Goal: Transaction & Acquisition: Purchase product/service

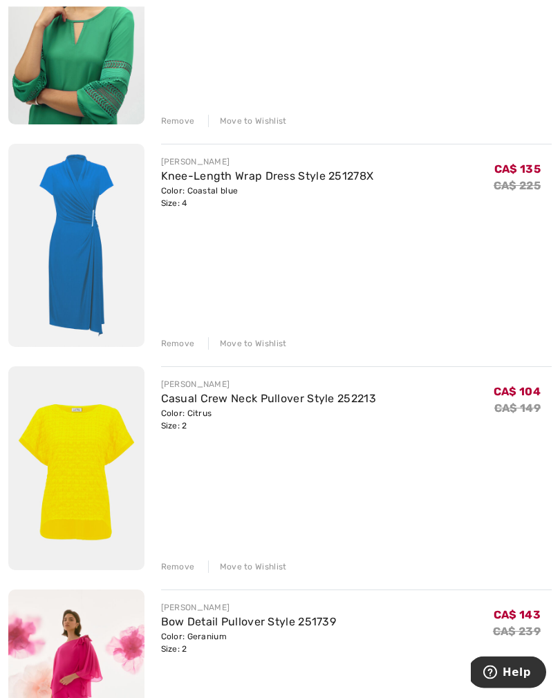
scroll to position [507, 0]
click at [169, 346] on div "Remove" at bounding box center [178, 343] width 34 height 12
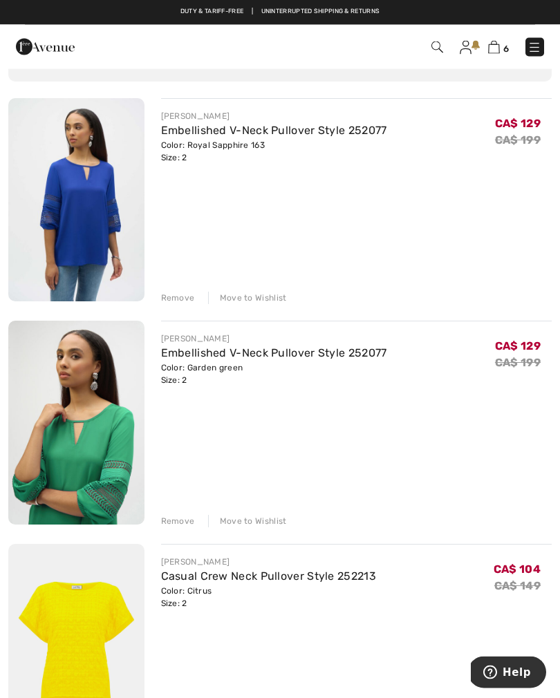
scroll to position [106, 0]
click at [254, 135] on link "Embellished V-Neck Pullover Style 252077" at bounding box center [274, 130] width 226 height 13
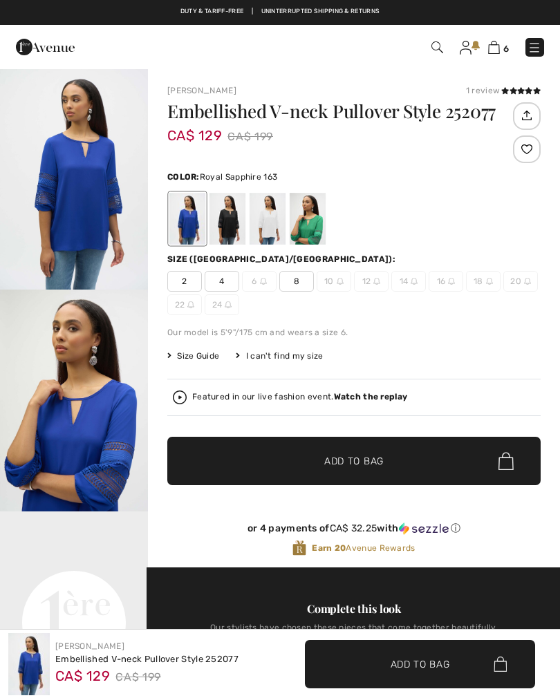
checkbox input "true"
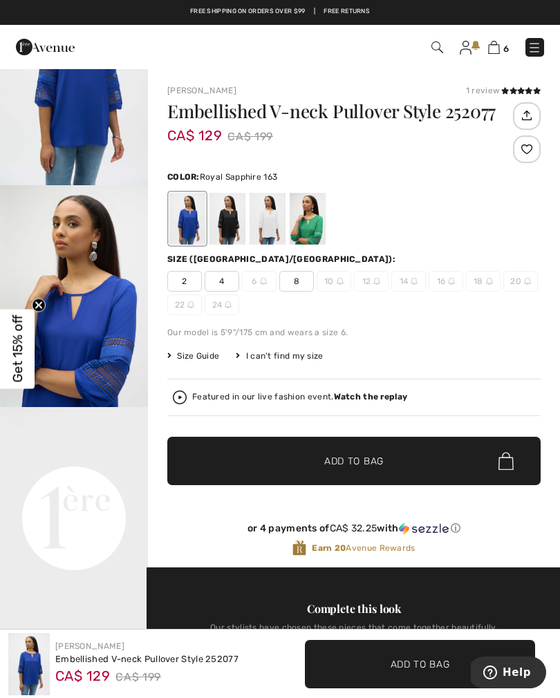
click at [489, 54] on img at bounding box center [494, 47] width 12 height 13
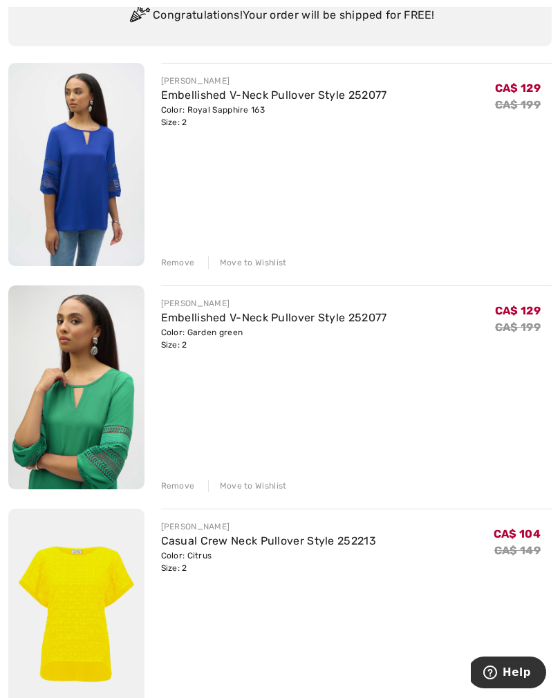
scroll to position [143, 0]
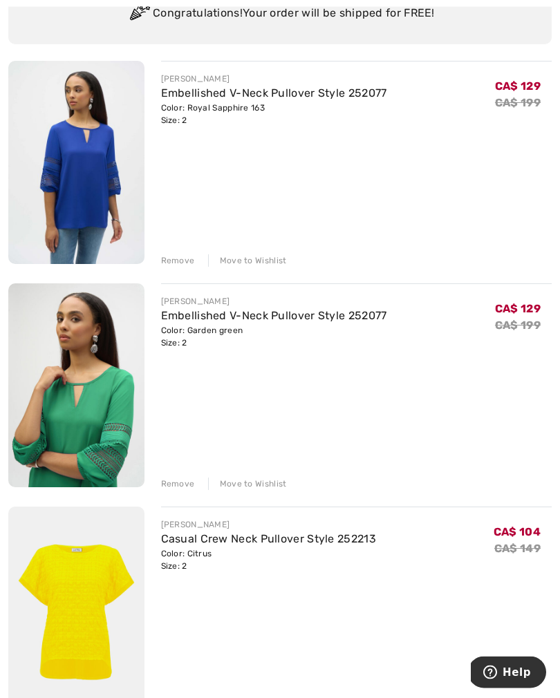
click at [176, 486] on div "Remove" at bounding box center [178, 484] width 34 height 12
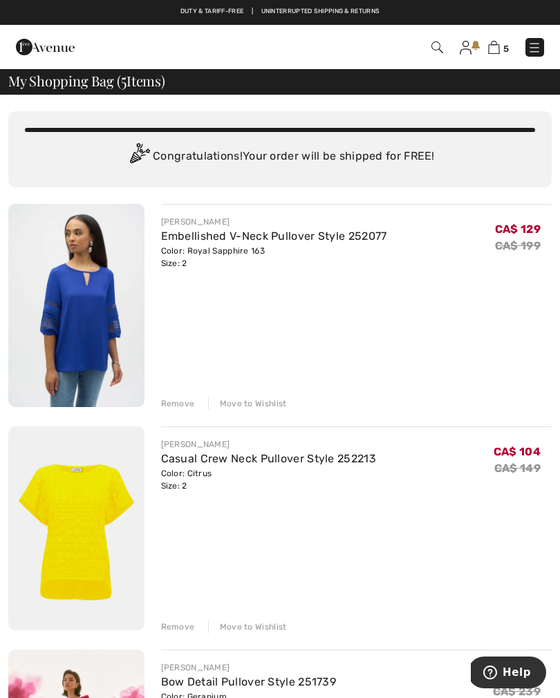
scroll to position [0, 0]
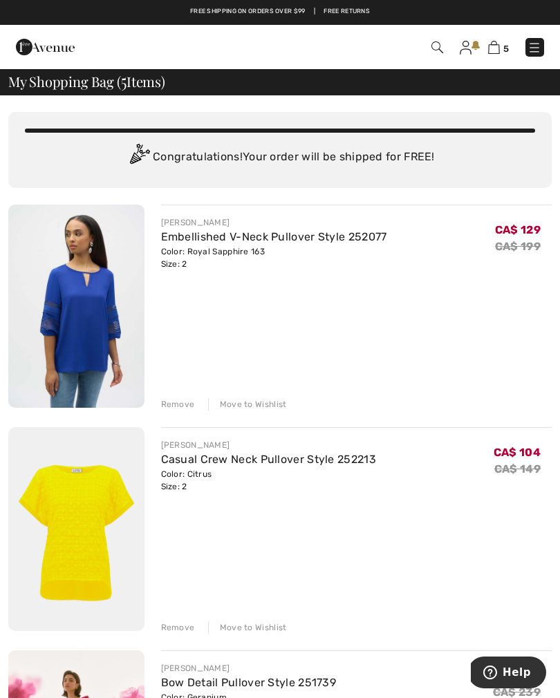
click at [532, 51] on img at bounding box center [534, 48] width 14 height 14
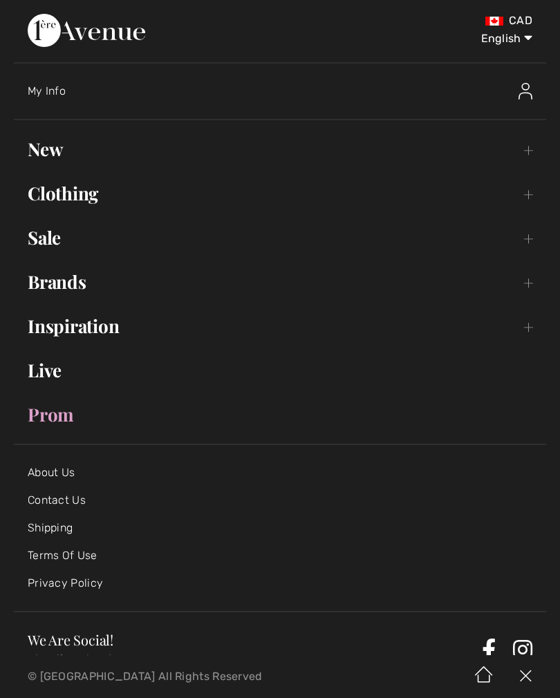
click at [62, 248] on link "Sale Toggle submenu" at bounding box center [280, 238] width 532 height 30
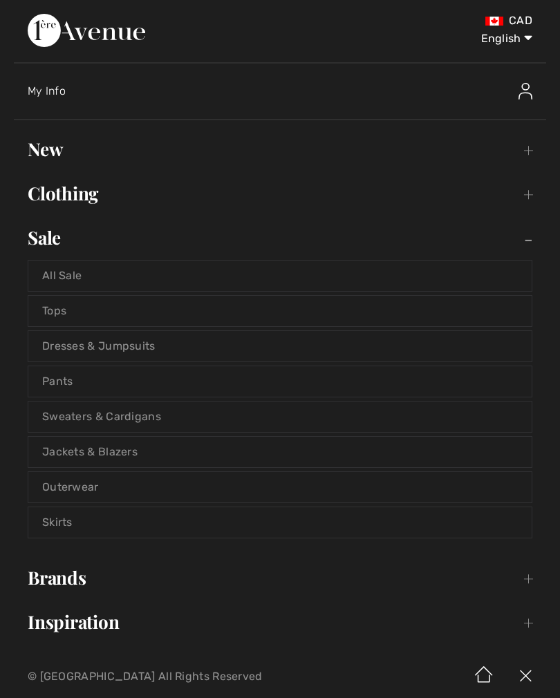
click at [75, 279] on link "All Sale" at bounding box center [279, 276] width 503 height 30
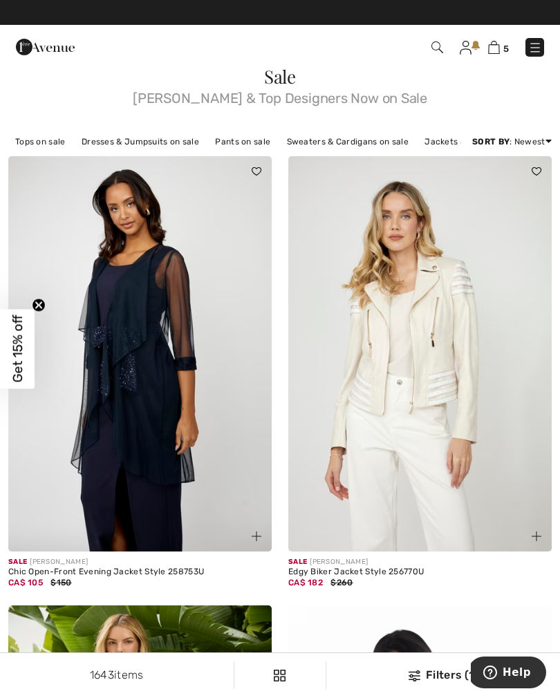
click at [490, 55] on link "5" at bounding box center [498, 47] width 21 height 17
click at [494, 53] on img at bounding box center [494, 47] width 12 height 13
click at [492, 53] on img at bounding box center [494, 47] width 12 height 13
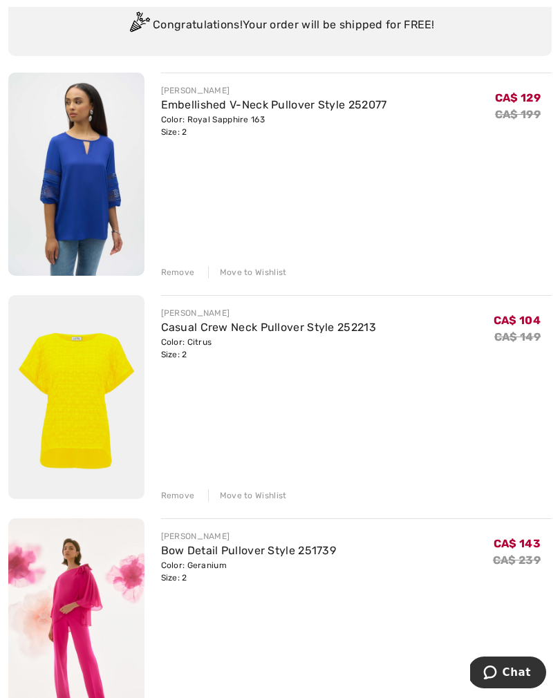
scroll to position [186, 0]
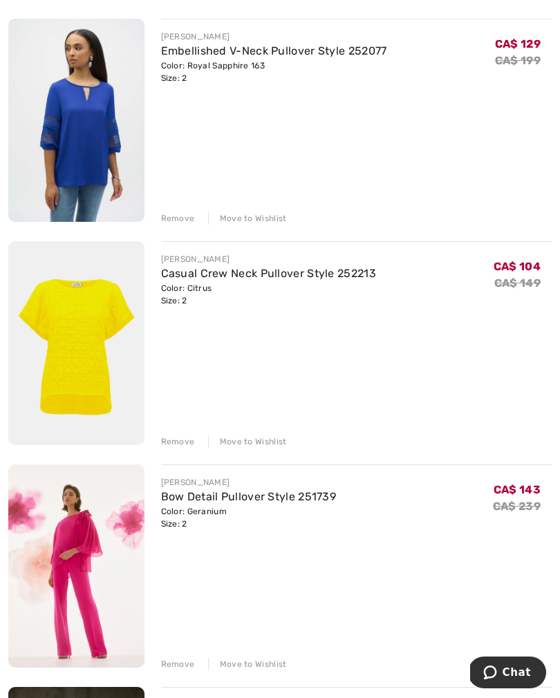
click at [166, 444] on div "Remove" at bounding box center [178, 442] width 34 height 12
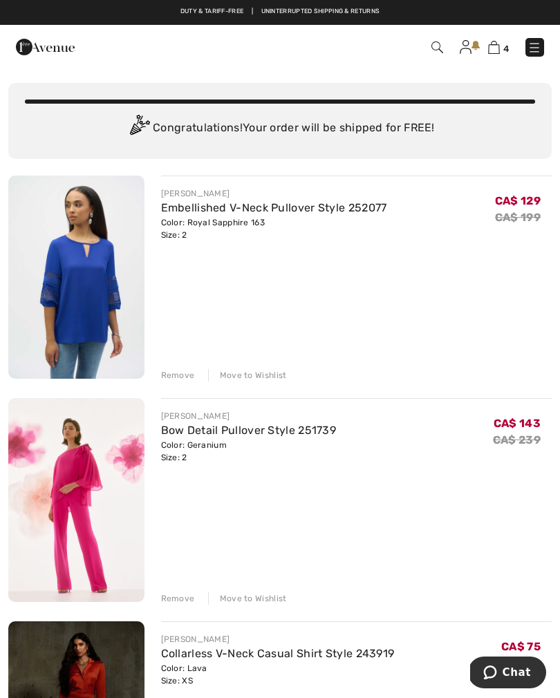
scroll to position [28, 0]
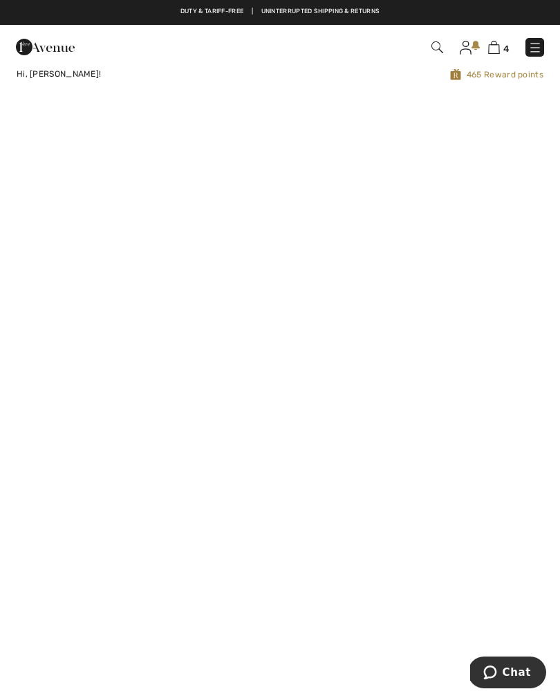
click at [489, 59] on div "4 Checkout" at bounding box center [394, 47] width 320 height 28
click at [492, 53] on img at bounding box center [494, 47] width 12 height 13
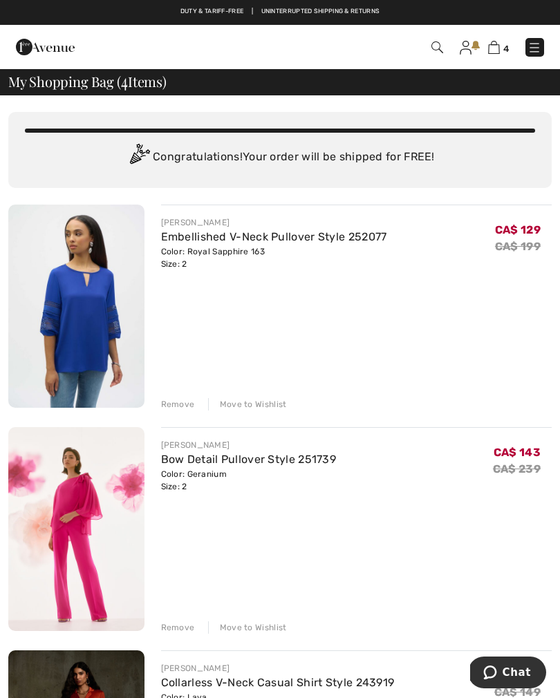
click at [535, 49] on img at bounding box center [534, 48] width 14 height 14
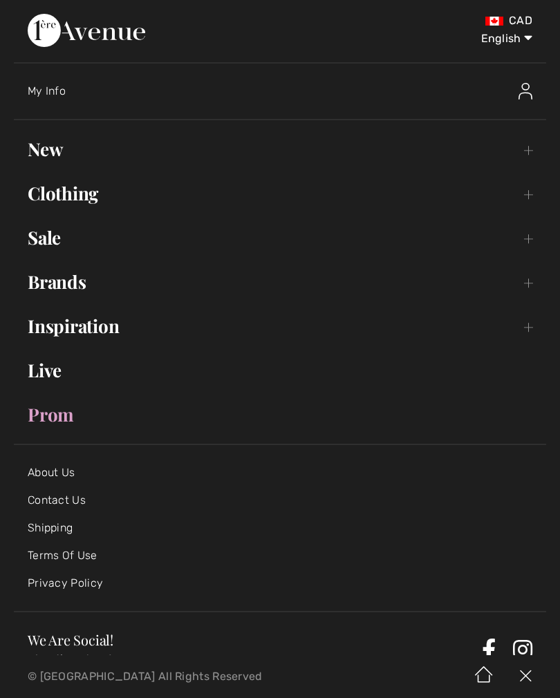
click at [62, 244] on link "Sale Toggle submenu" at bounding box center [280, 238] width 532 height 30
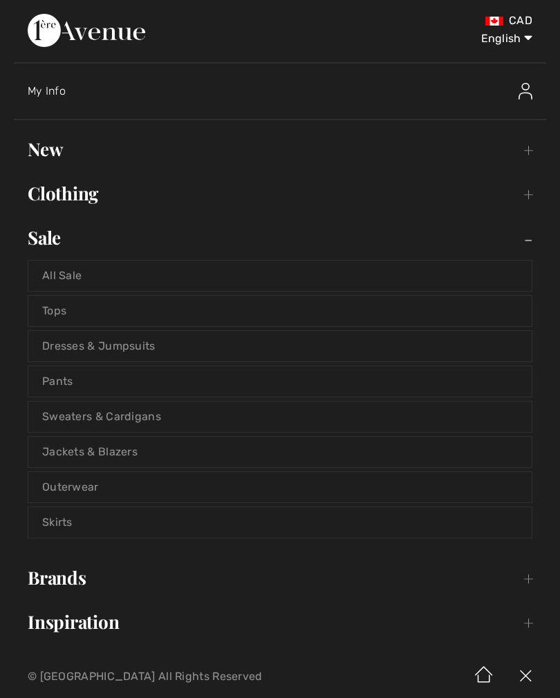
click at [134, 457] on link "Jackets & Blazers" at bounding box center [279, 452] width 503 height 30
click at [118, 462] on link "Jackets & Blazers" at bounding box center [279, 452] width 503 height 30
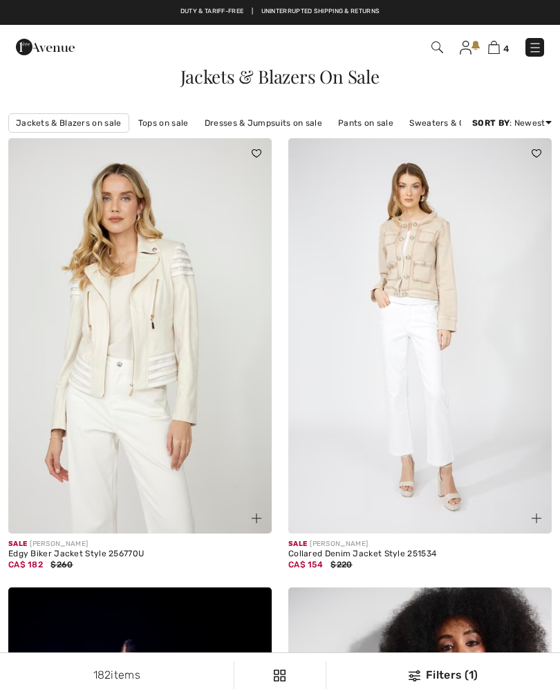
checkbox input "true"
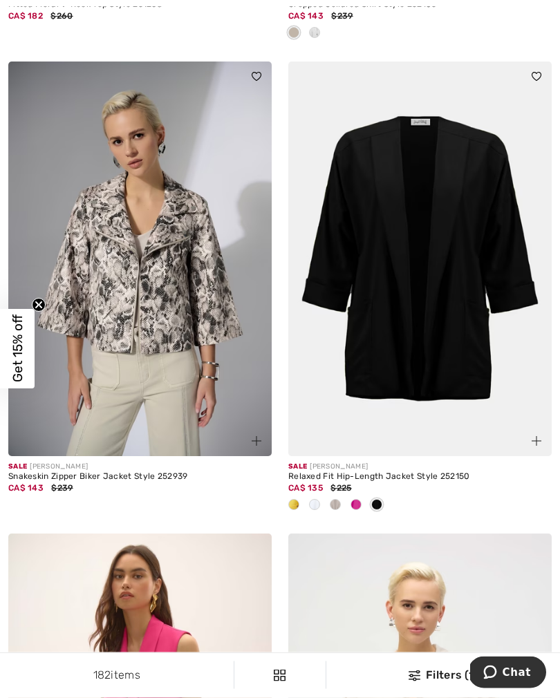
scroll to position [999, 0]
click at [339, 507] on span at bounding box center [335, 504] width 11 height 11
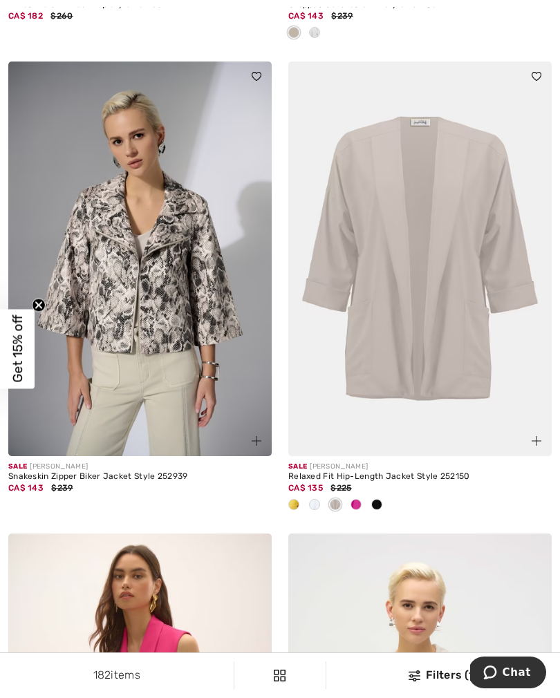
click at [428, 320] on img at bounding box center [419, 259] width 263 height 395
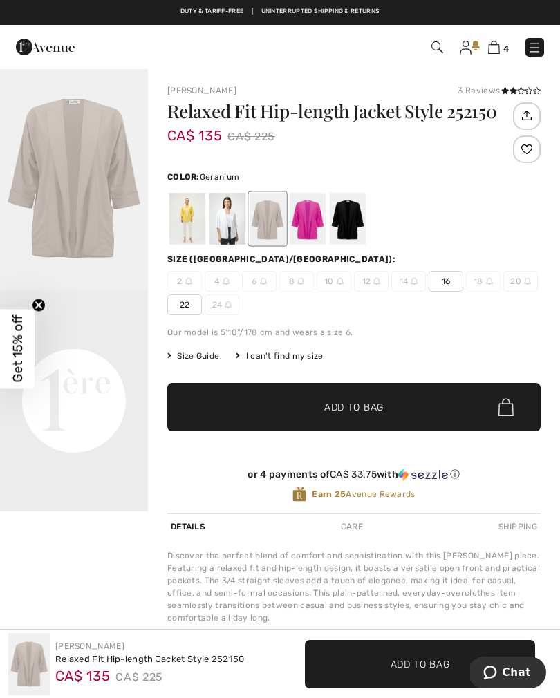
click at [309, 225] on div at bounding box center [308, 219] width 36 height 52
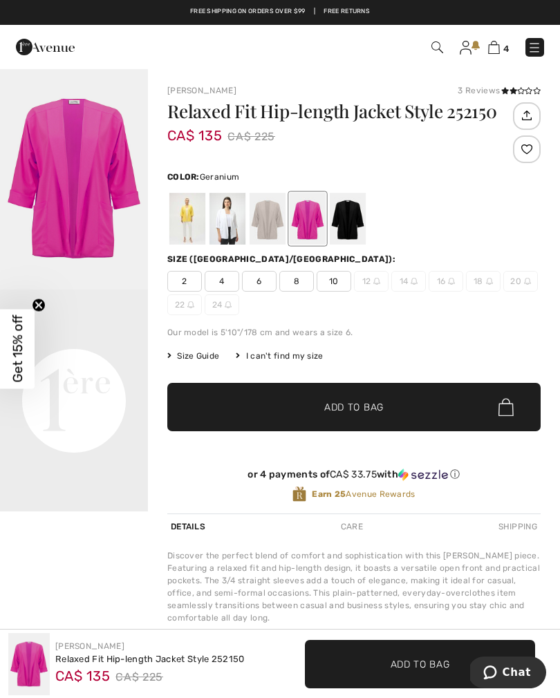
click at [348, 222] on div at bounding box center [348, 219] width 36 height 52
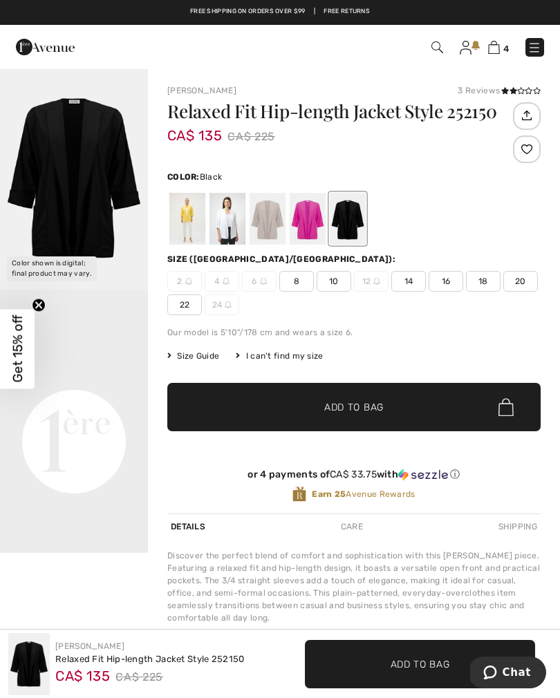
click at [227, 222] on div at bounding box center [227, 219] width 36 height 52
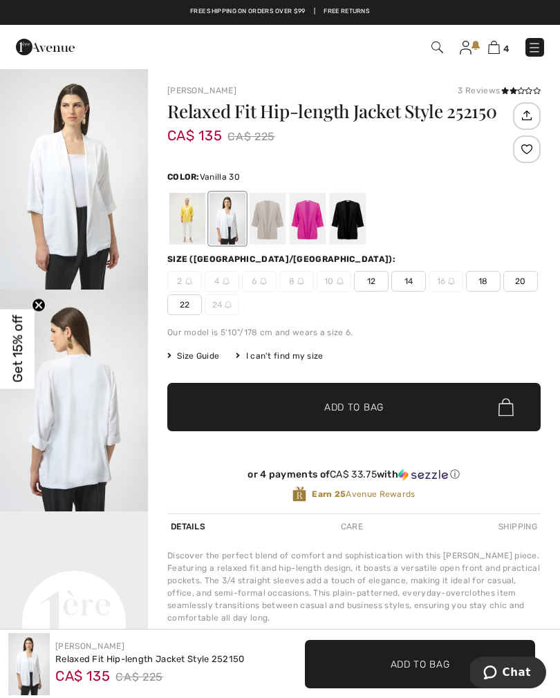
click at [194, 214] on div at bounding box center [187, 219] width 36 height 52
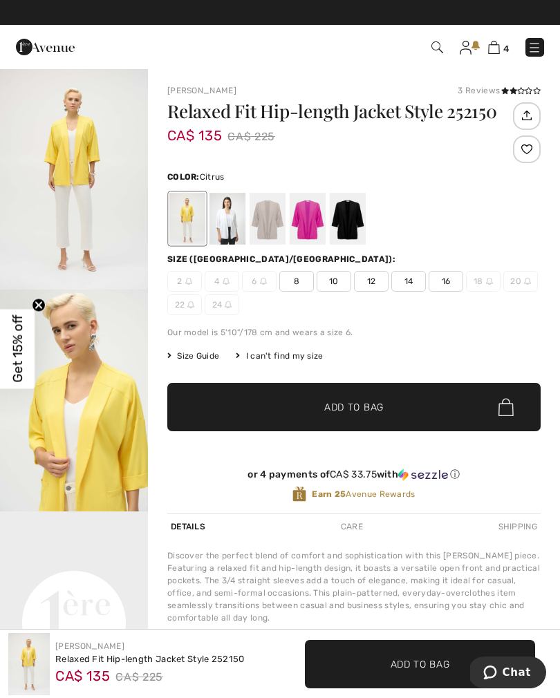
click at [306, 216] on div at bounding box center [308, 219] width 36 height 52
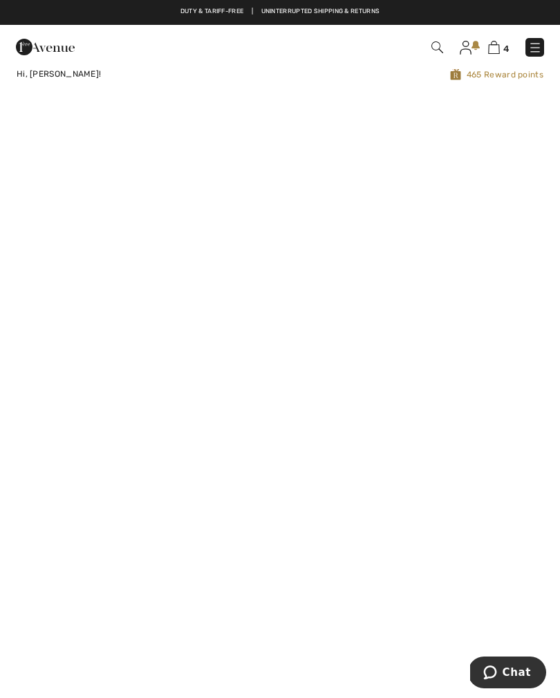
click at [494, 48] on img at bounding box center [494, 47] width 12 height 13
click at [491, 50] on img at bounding box center [494, 47] width 12 height 13
click at [495, 49] on img at bounding box center [494, 47] width 12 height 13
click at [433, 50] on img at bounding box center [437, 47] width 12 height 12
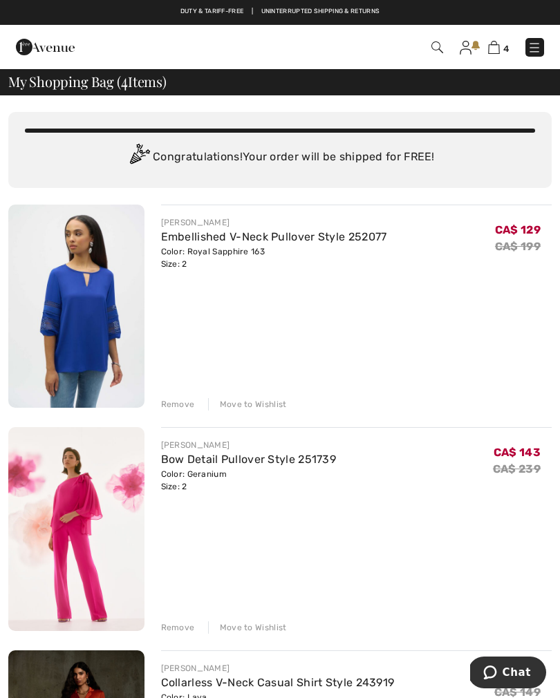
click at [433, 52] on img at bounding box center [437, 47] width 12 height 12
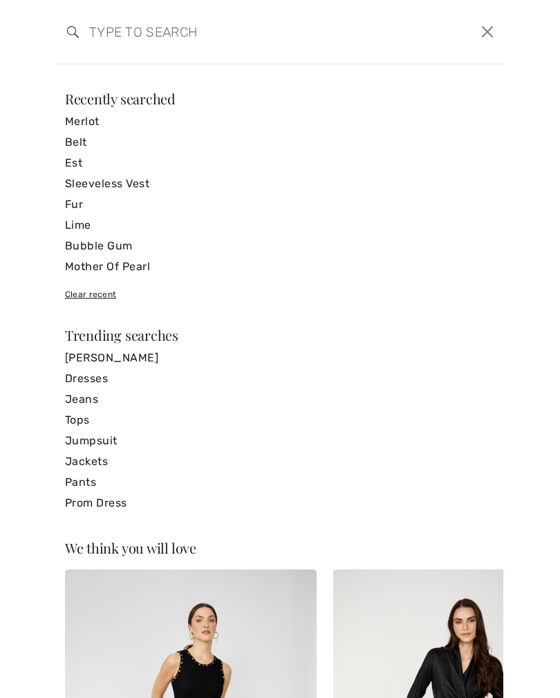
click at [100, 32] on input "search" at bounding box center [232, 31] width 307 height 41
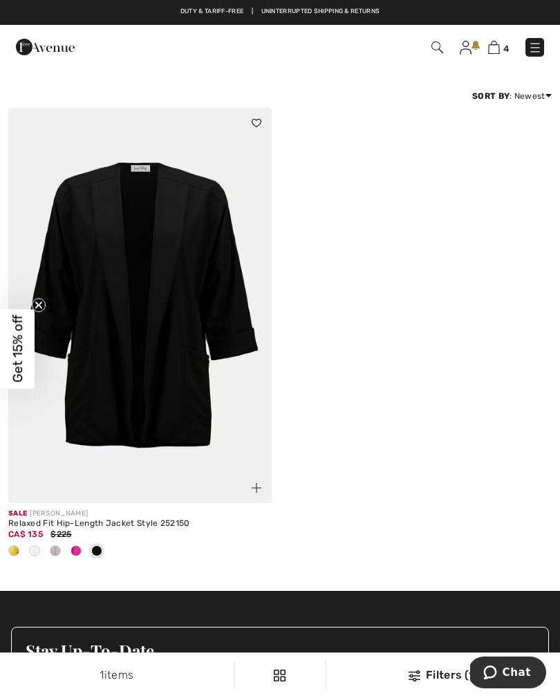
click at [57, 555] on span at bounding box center [55, 550] width 11 height 11
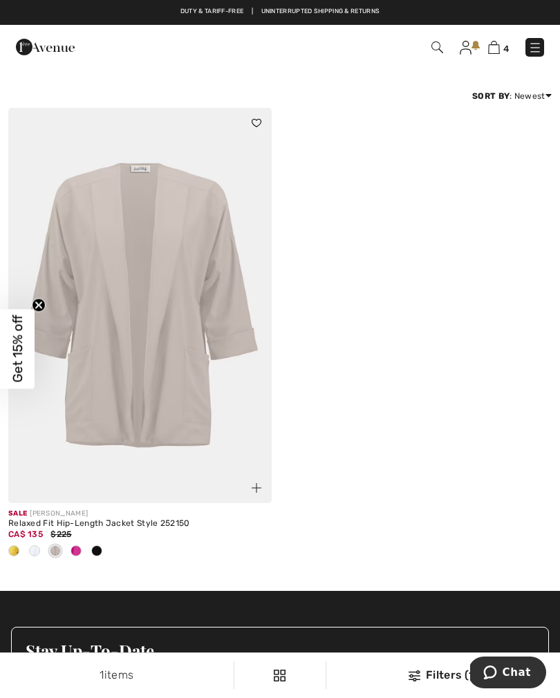
click at [156, 374] on img at bounding box center [139, 305] width 263 height 395
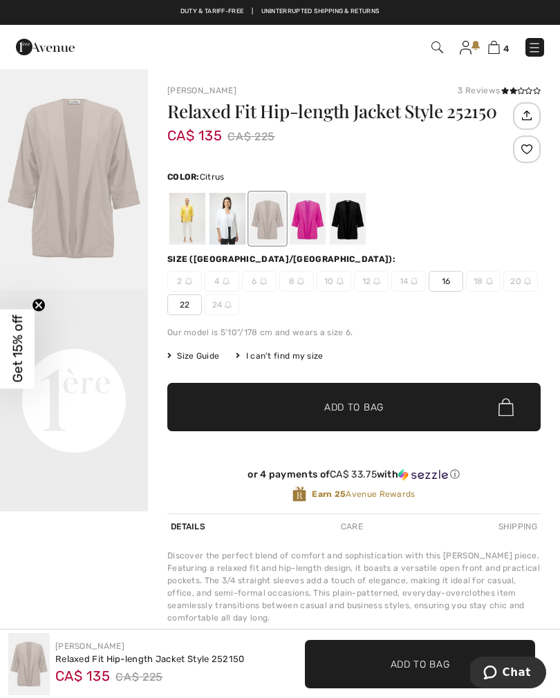
click at [185, 226] on div at bounding box center [187, 219] width 36 height 52
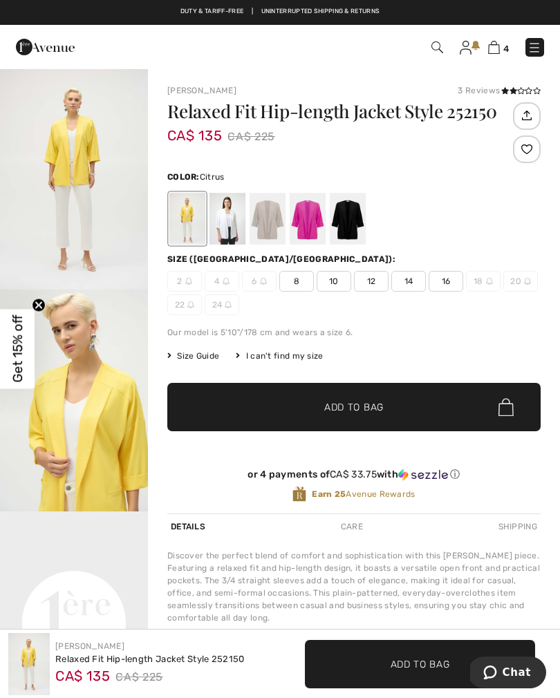
click at [231, 217] on div at bounding box center [227, 219] width 36 height 52
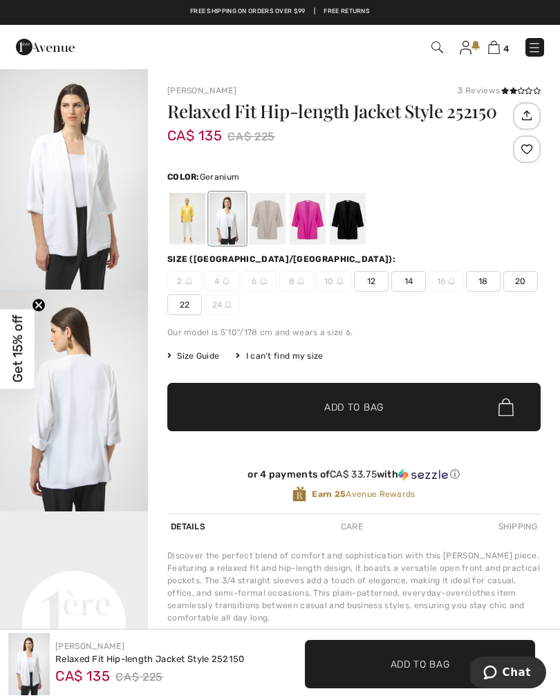
click at [307, 220] on div at bounding box center [308, 219] width 36 height 52
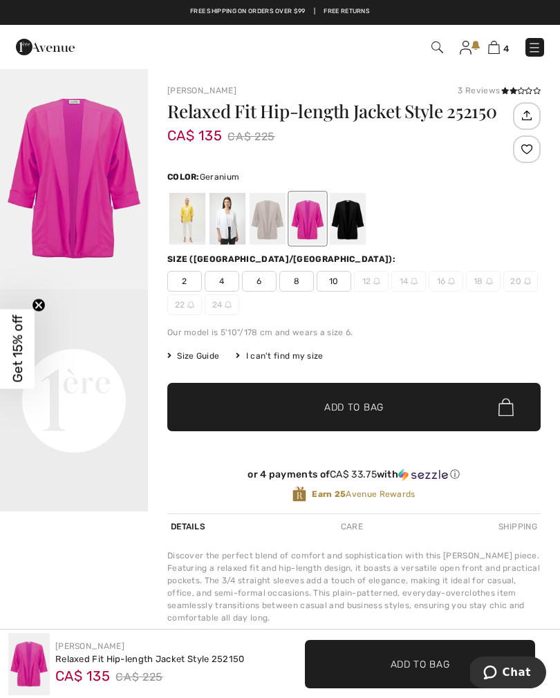
click at [346, 220] on div at bounding box center [348, 219] width 36 height 52
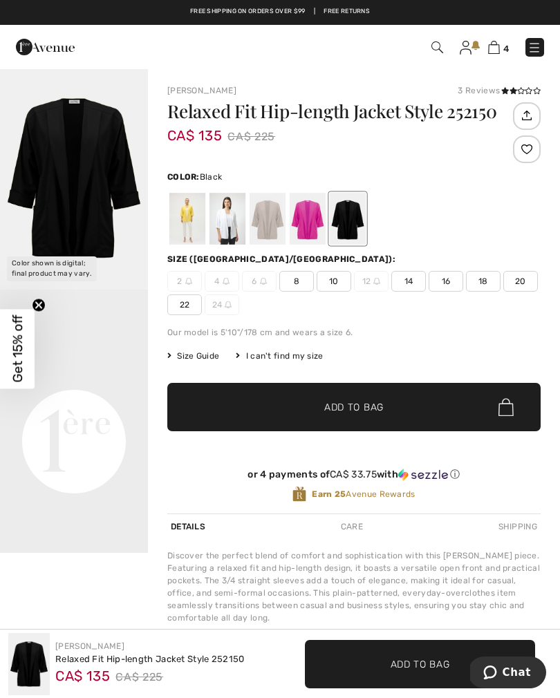
click at [490, 54] on img at bounding box center [494, 47] width 12 height 13
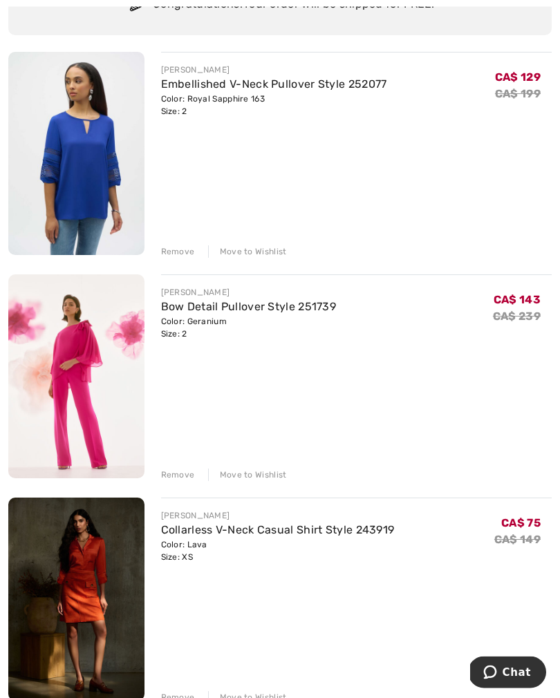
scroll to position [151, 0]
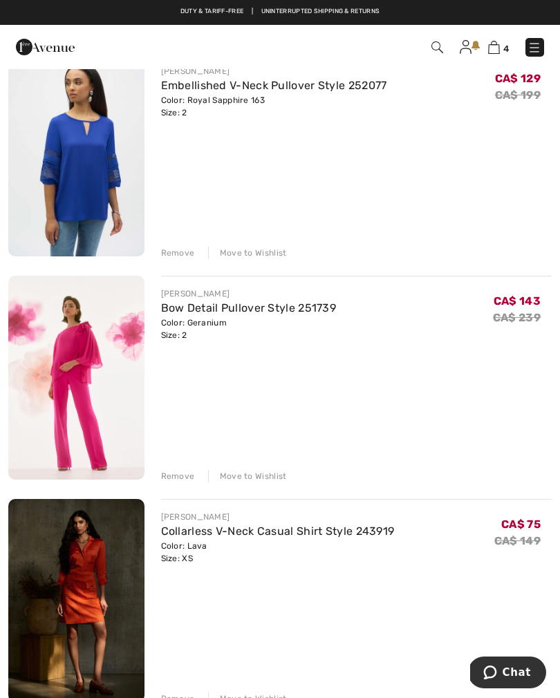
click at [174, 476] on div "Remove" at bounding box center [178, 476] width 34 height 12
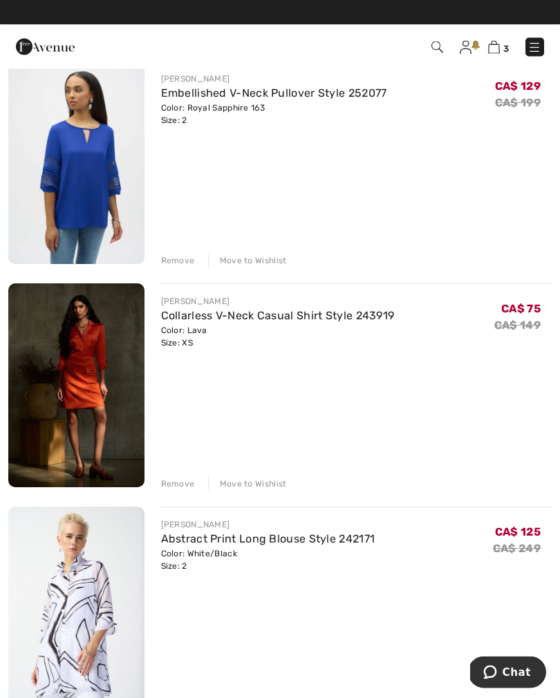
scroll to position [136, 0]
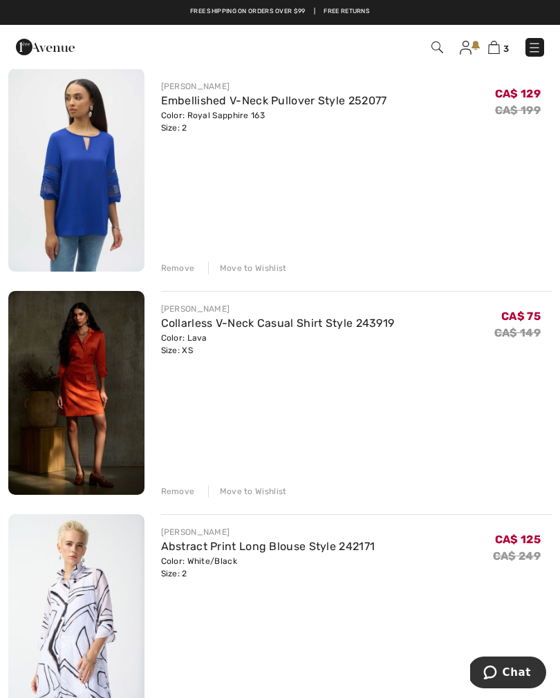
click at [297, 329] on link "Collarless V-Neck Casual Shirt Style 243919" at bounding box center [278, 323] width 234 height 13
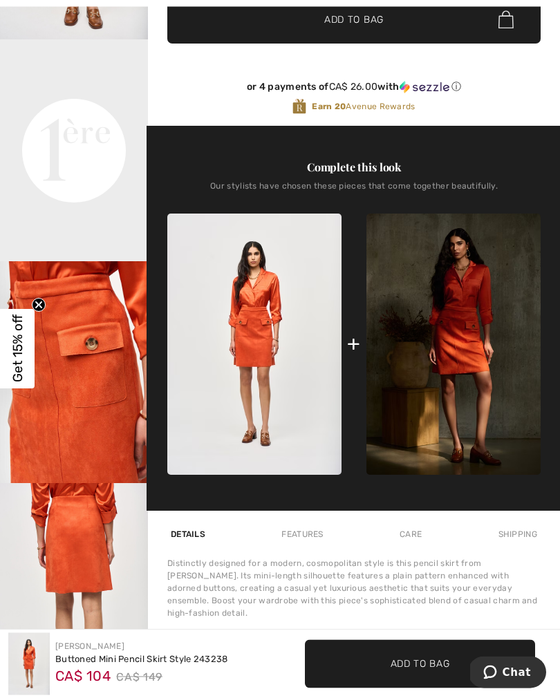
scroll to position [386, 0]
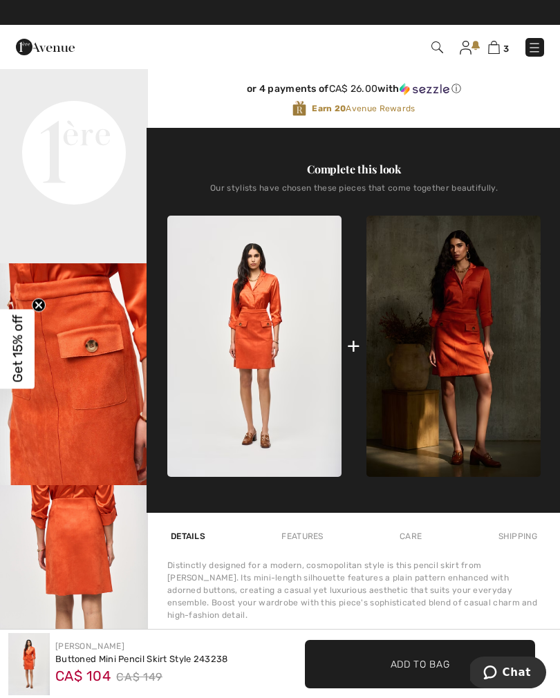
click at [471, 50] on link at bounding box center [466, 47] width 12 height 17
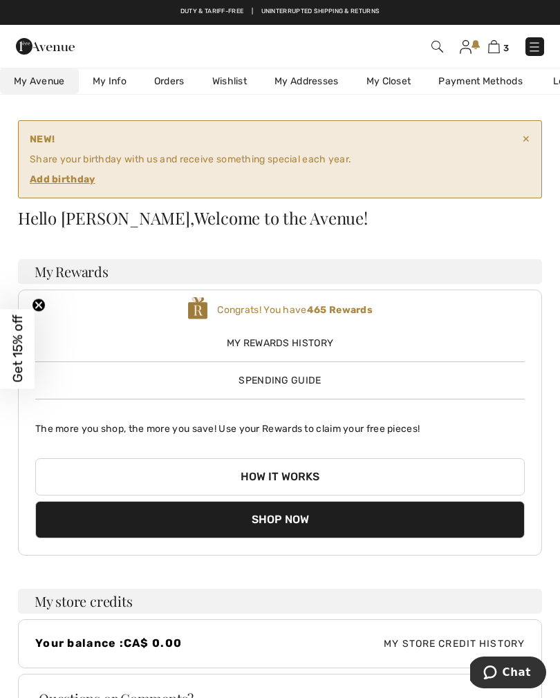
click at [65, 184] on ins "Add birthday" at bounding box center [63, 180] width 66 height 12
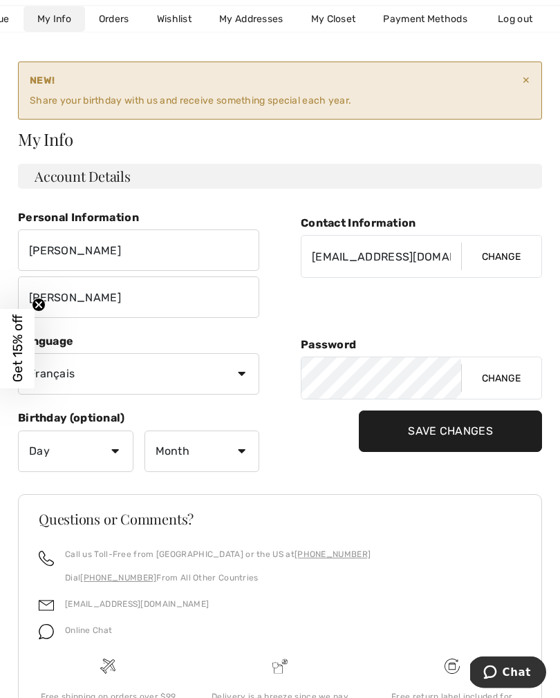
scroll to position [60, 0]
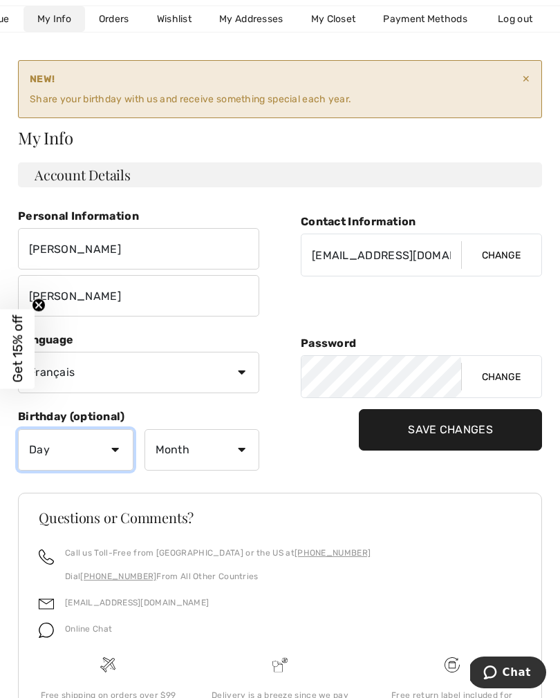
click at [114, 453] on select "Day 1 2 3 4 5 6 7 8 9 10 11 12 13 14 15 16 17 18 19 20 21 22 23 24 25 26 27 28 …" at bounding box center [75, 449] width 115 height 41
click at [244, 451] on select "Month January February March April May June July August September October Novem…" at bounding box center [201, 449] width 115 height 41
click at [119, 454] on select "Day 1 2 3 4 5 6 7 8 9 10 11 12 13 14 15 16 17 18 19 20 21 22 23 24 25 26 27 28 …" at bounding box center [75, 449] width 115 height 41
select select "12"
click at [245, 453] on select "Month January February March April May June July August September October Novem…" at bounding box center [201, 449] width 115 height 41
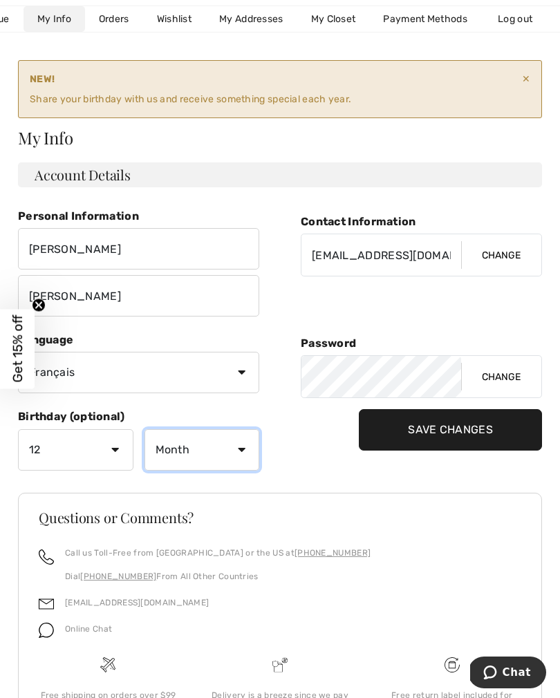
select select "3"
click at [438, 441] on input "Save Changes" at bounding box center [450, 429] width 183 height 41
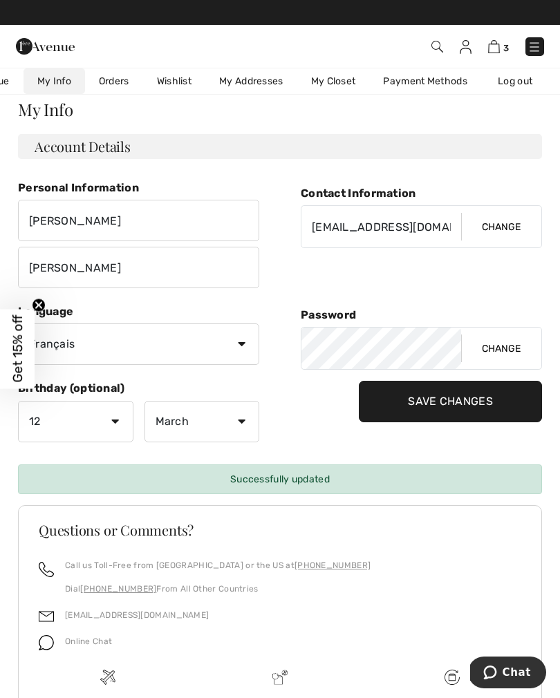
scroll to position [0, 0]
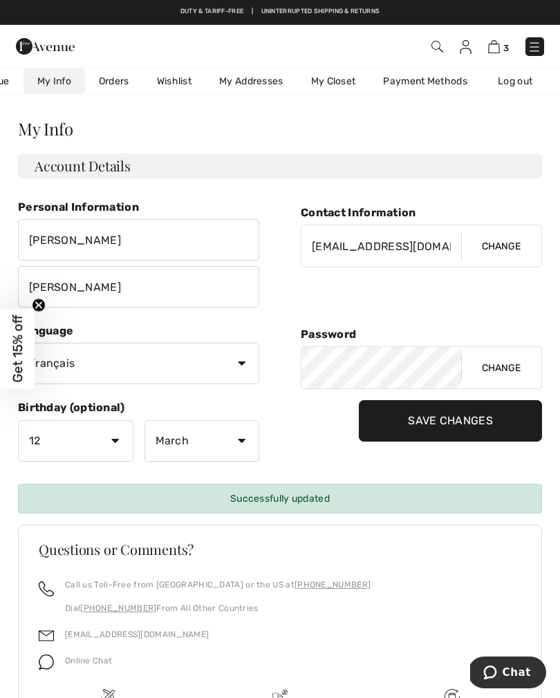
click at [489, 54] on link "3" at bounding box center [498, 46] width 21 height 17
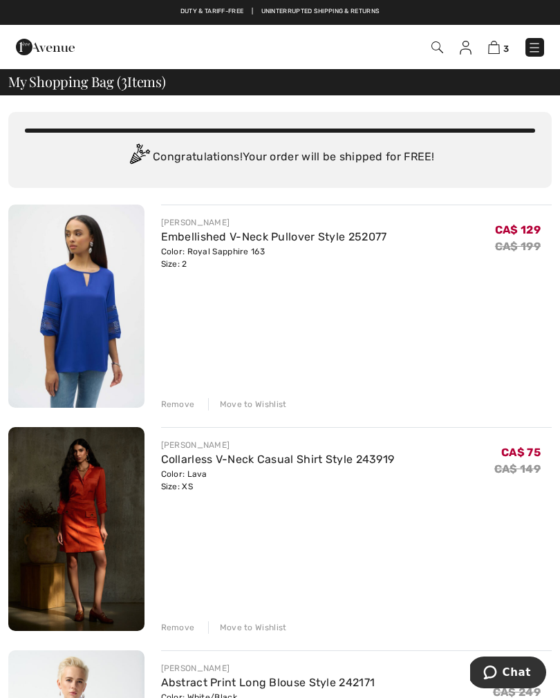
click at [532, 54] on img at bounding box center [534, 48] width 14 height 14
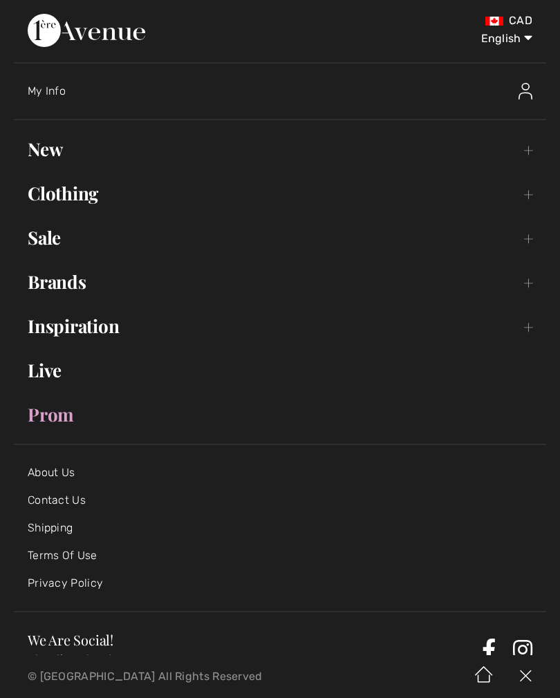
click at [58, 94] on span "My Info" at bounding box center [47, 90] width 38 height 13
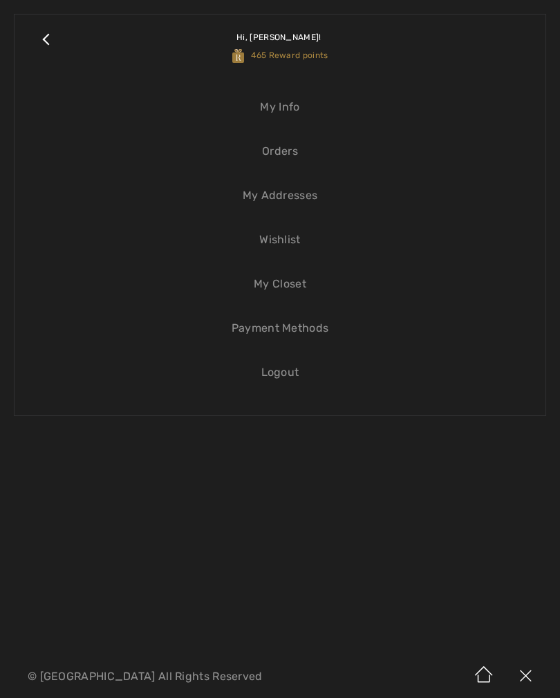
click at [287, 50] on span "465 Reward points" at bounding box center [280, 55] width 96 height 10
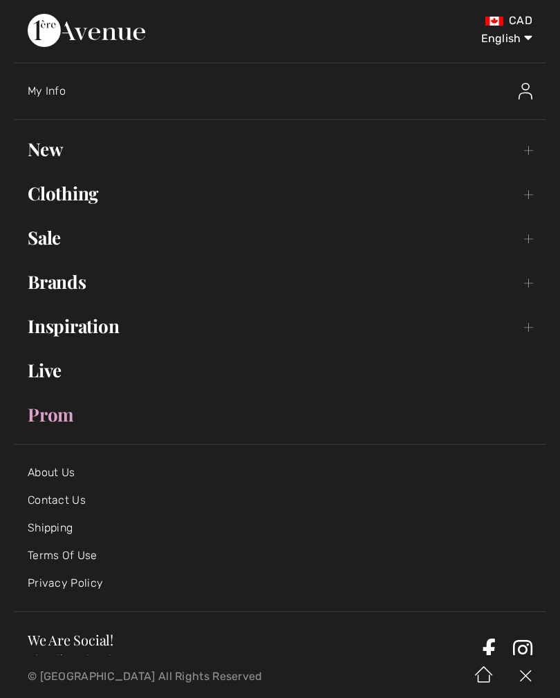
click at [518, 41] on select "English Français" at bounding box center [496, 35] width 72 height 41
select select "https://www.1ereavenue.com/fr/cart/"
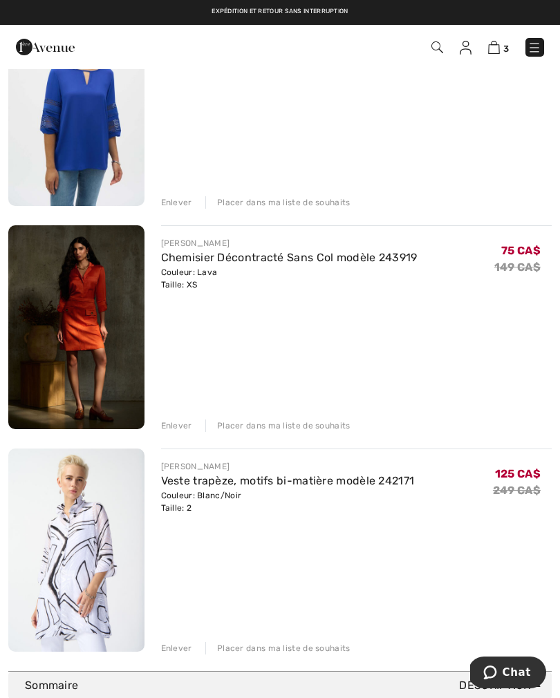
scroll to position [198, 0]
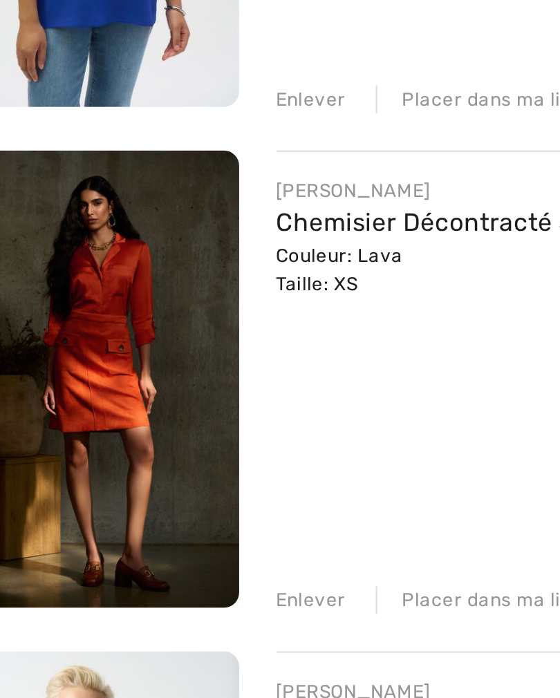
click at [161, 254] on link "Chemisier Décontracté Sans Col modèle 243919" at bounding box center [289, 260] width 256 height 13
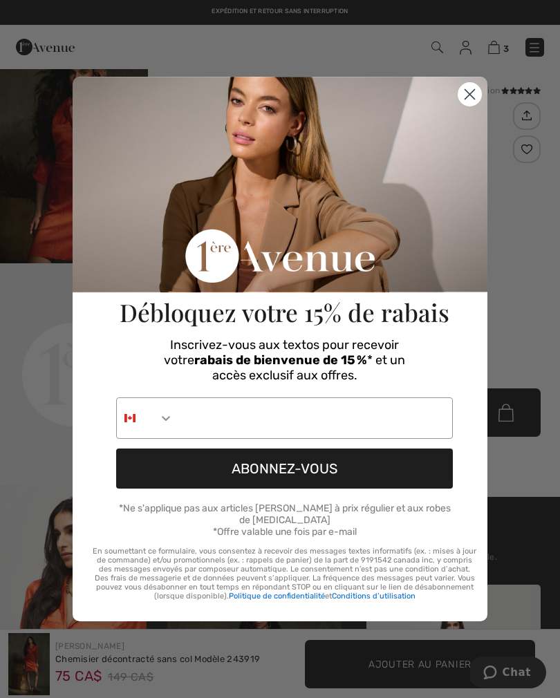
scroll to position [213, 0]
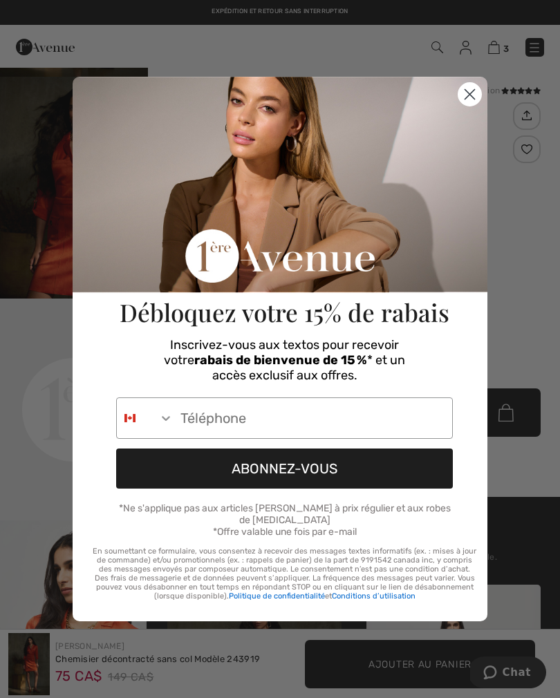
click at [465, 100] on icon "Close dialog" at bounding box center [470, 95] width 10 height 10
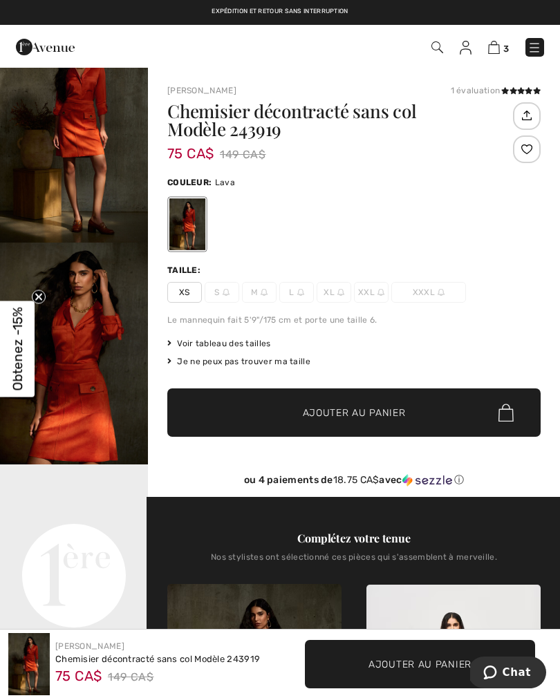
scroll to position [45, 0]
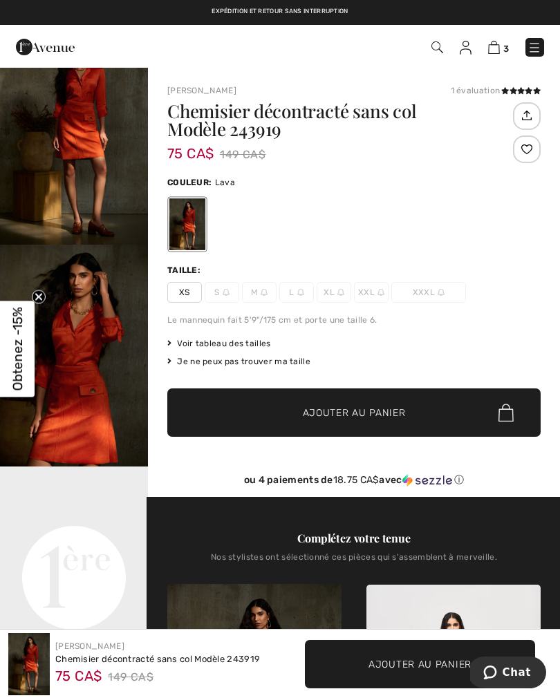
click at [489, 50] on img at bounding box center [494, 47] width 12 height 13
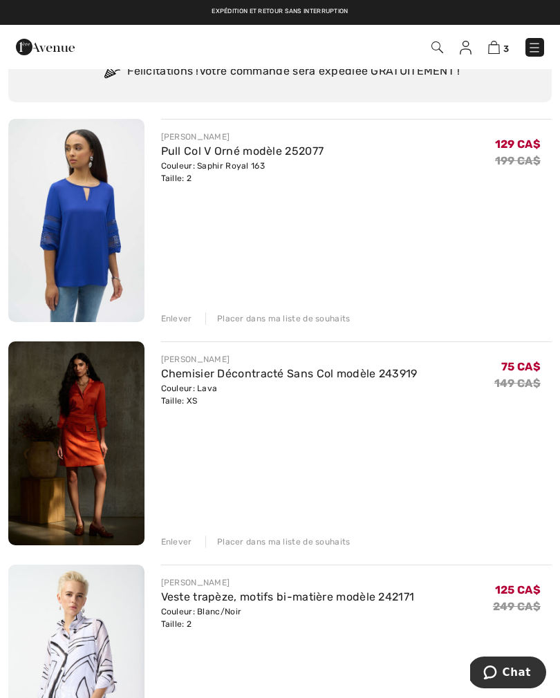
scroll to position [48, 0]
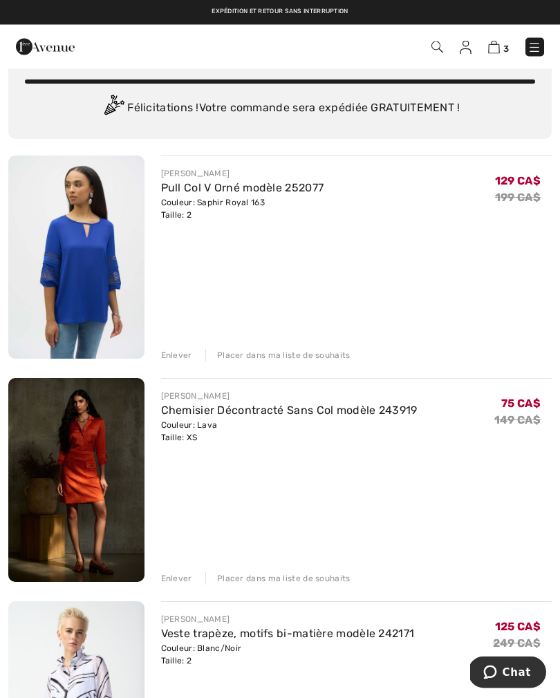
click at [531, 50] on img at bounding box center [534, 48] width 14 height 14
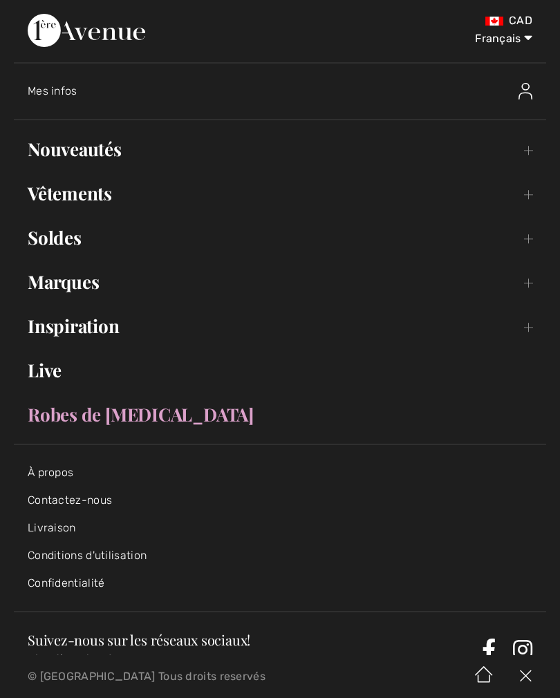
click at [75, 248] on link "Soldes Toggle submenu" at bounding box center [280, 238] width 532 height 30
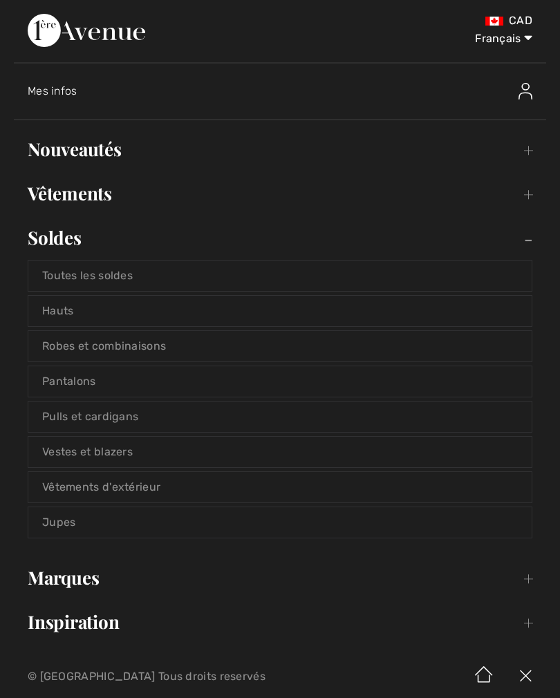
click at [127, 285] on link "Toutes les soldes" at bounding box center [279, 276] width 503 height 30
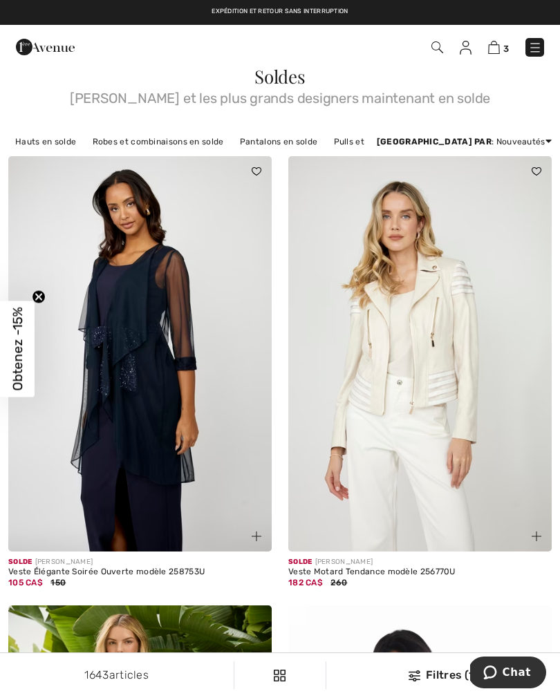
click at [492, 54] on img at bounding box center [494, 47] width 12 height 13
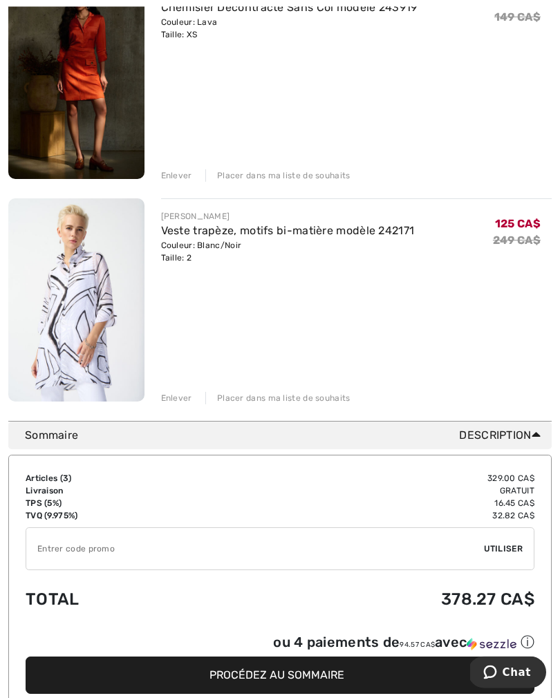
scroll to position [455, 0]
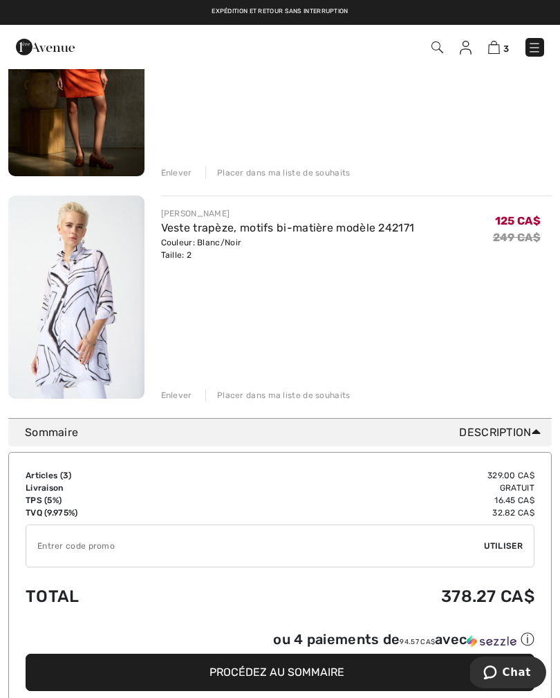
click at [62, 547] on input "TEXT" at bounding box center [255, 545] width 458 height 41
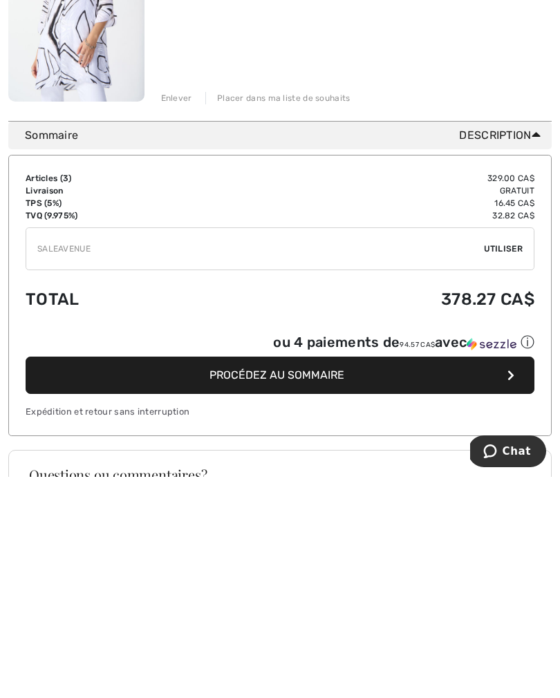
click at [502, 464] on span "Utiliser" at bounding box center [503, 470] width 39 height 12
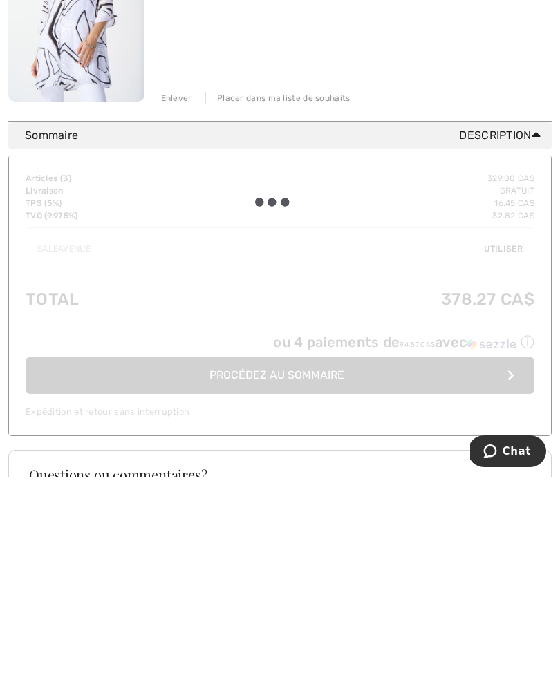
scroll to position [752, 0]
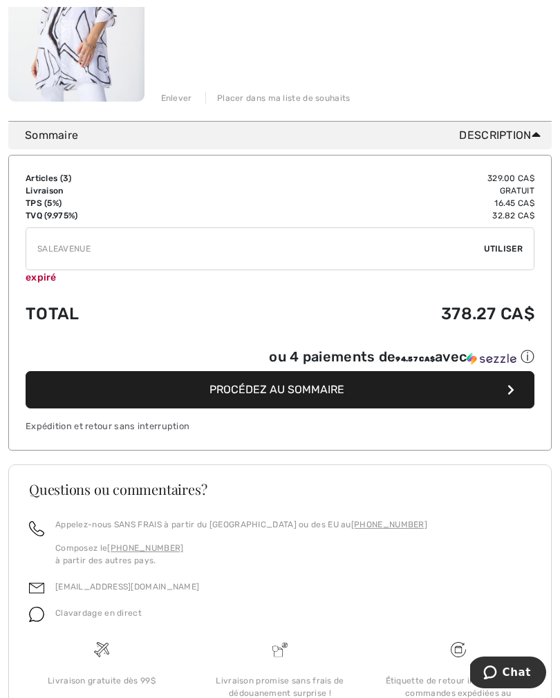
click at [120, 247] on input "TEXT" at bounding box center [255, 248] width 458 height 41
type input "S"
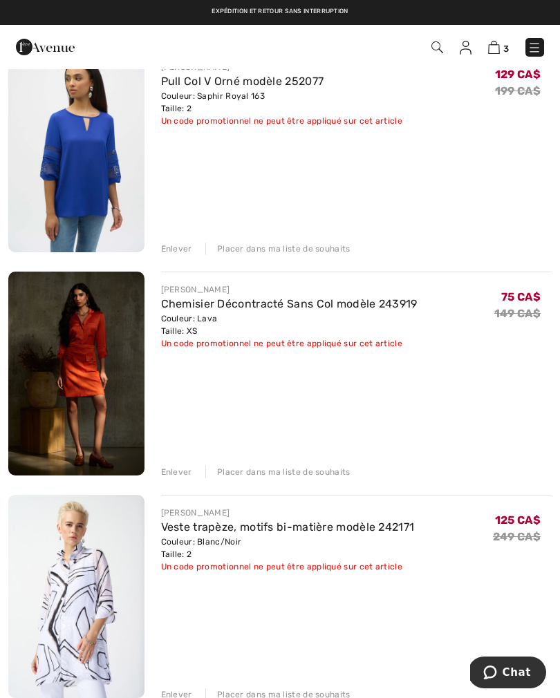
scroll to position [156, 0]
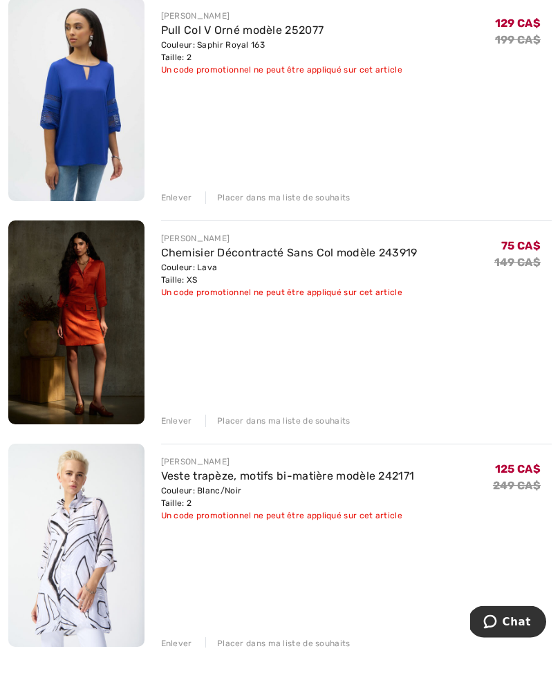
click at [172, 243] on div "Enlever" at bounding box center [176, 249] width 31 height 12
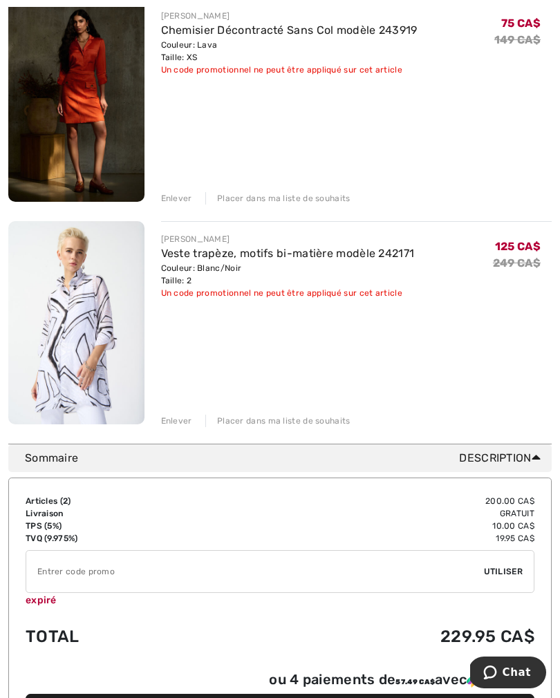
click at [168, 198] on div "Enlever" at bounding box center [176, 198] width 31 height 12
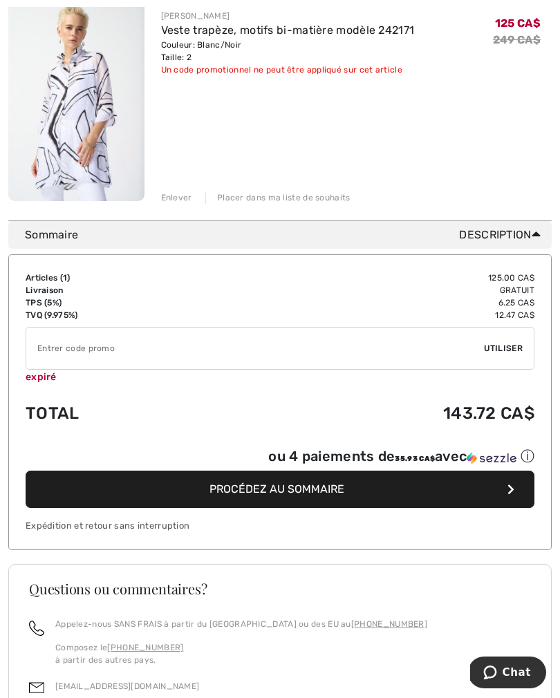
click at [290, 492] on span "Procédez au sommaire" at bounding box center [276, 489] width 135 height 13
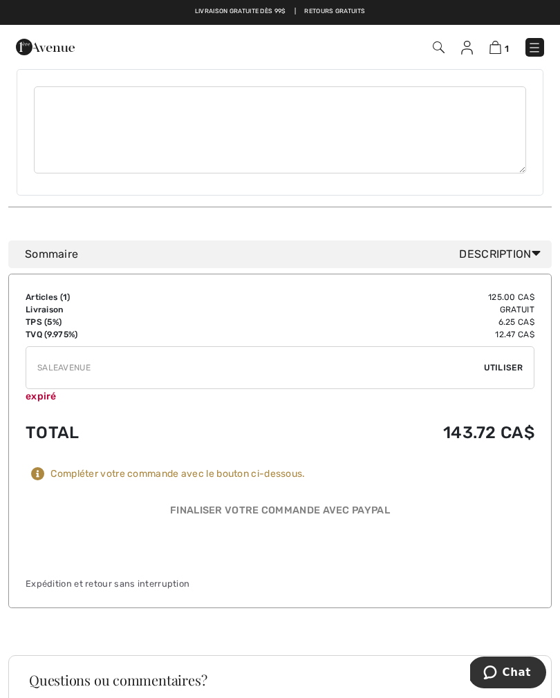
scroll to position [748, 0]
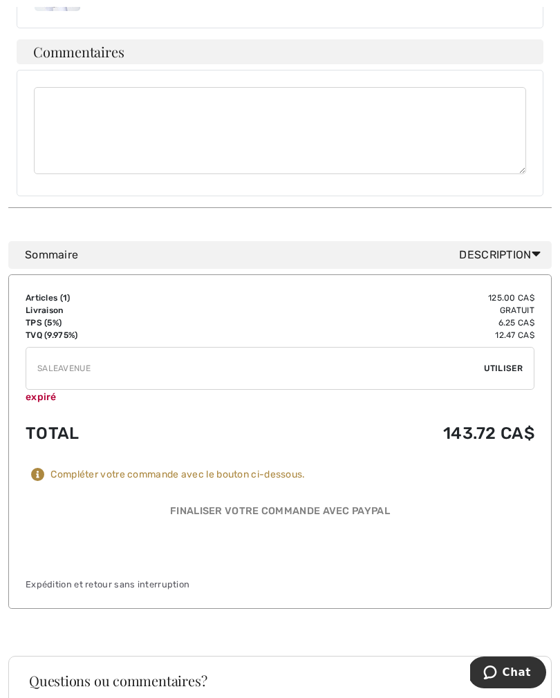
click at [117, 357] on input "TEXT" at bounding box center [255, 368] width 458 height 41
type input "S"
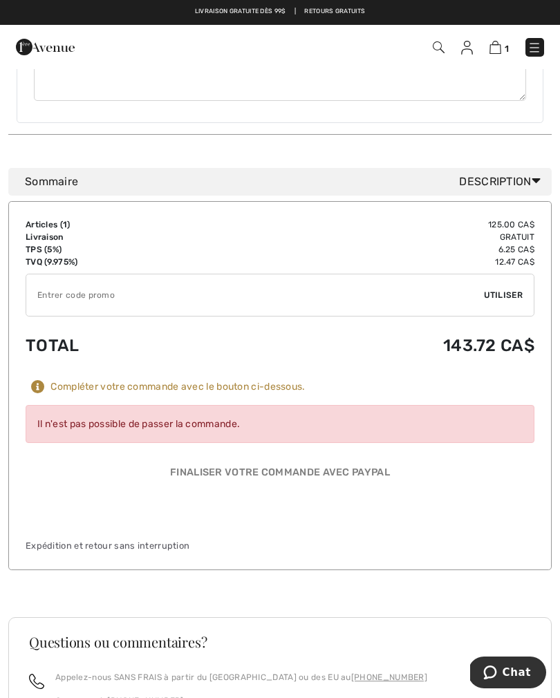
scroll to position [857, 0]
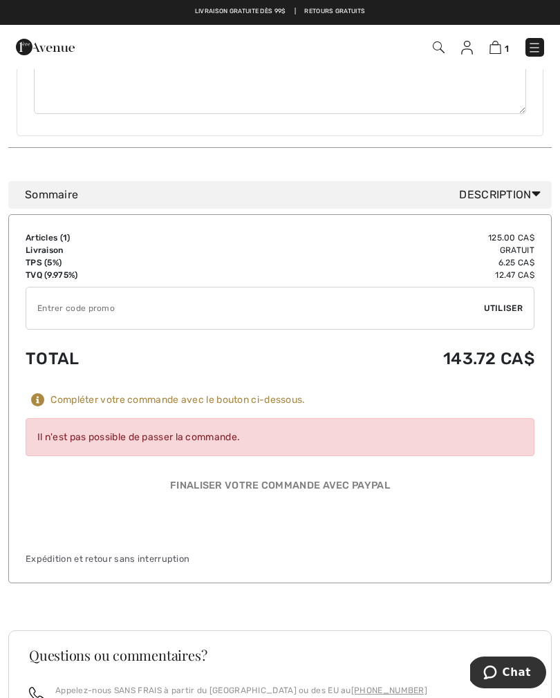
click at [185, 419] on div "Il n'est pas possible de passer la commande." at bounding box center [280, 437] width 509 height 38
click at [263, 394] on div "Compléter votre commande avec le bouton ci-dessous." at bounding box center [177, 400] width 254 height 12
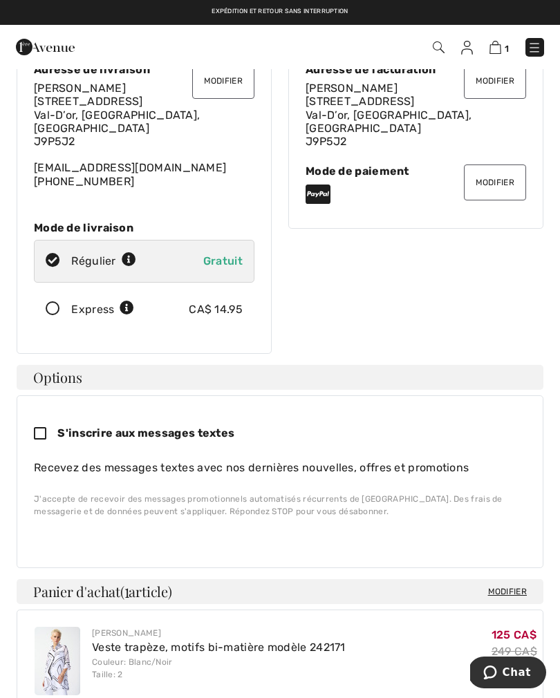
scroll to position [100, 0]
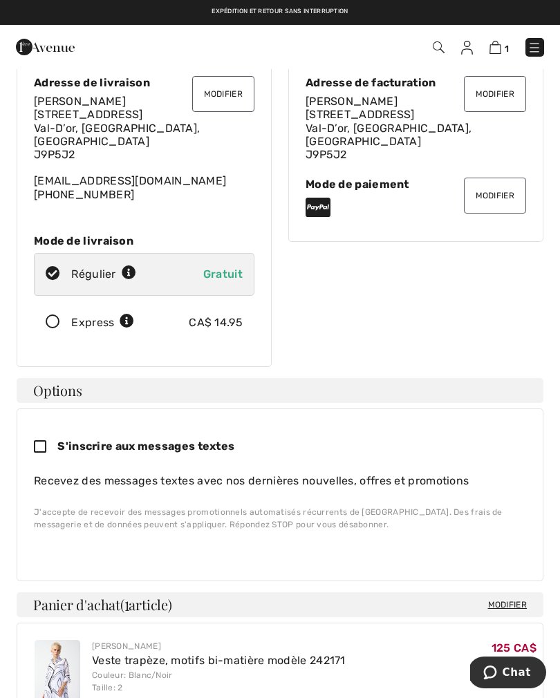
click at [484, 192] on button "Modifier" at bounding box center [495, 196] width 62 height 36
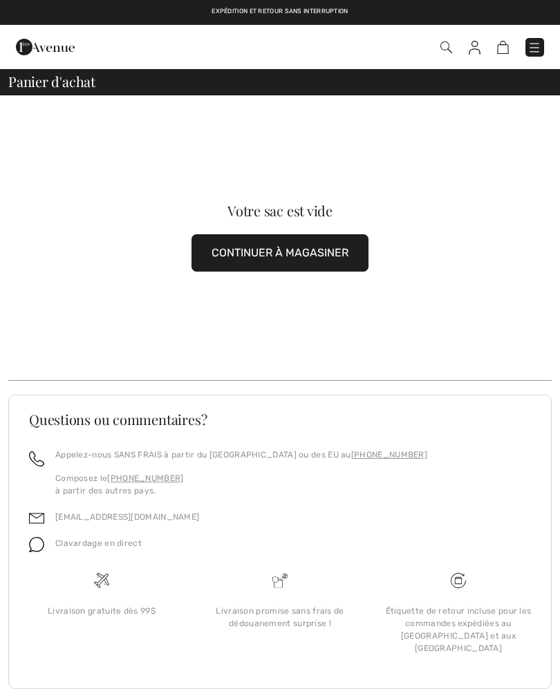
checkbox input "true"
click at [501, 50] on img at bounding box center [503, 47] width 12 height 13
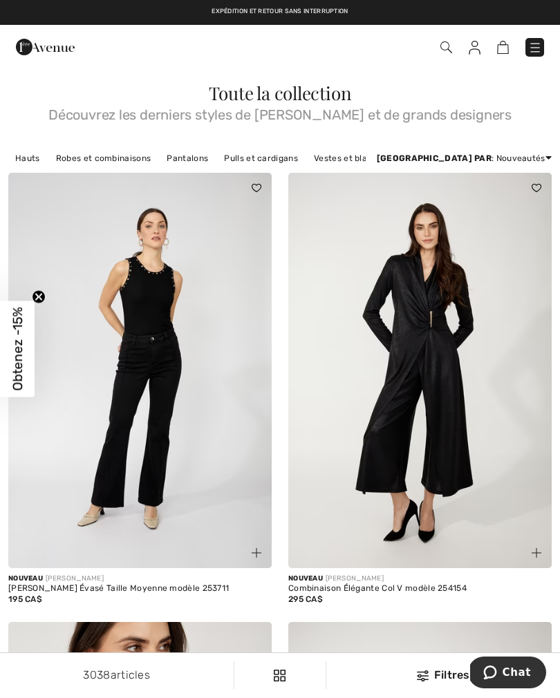
click at [497, 54] on img at bounding box center [503, 47] width 12 height 13
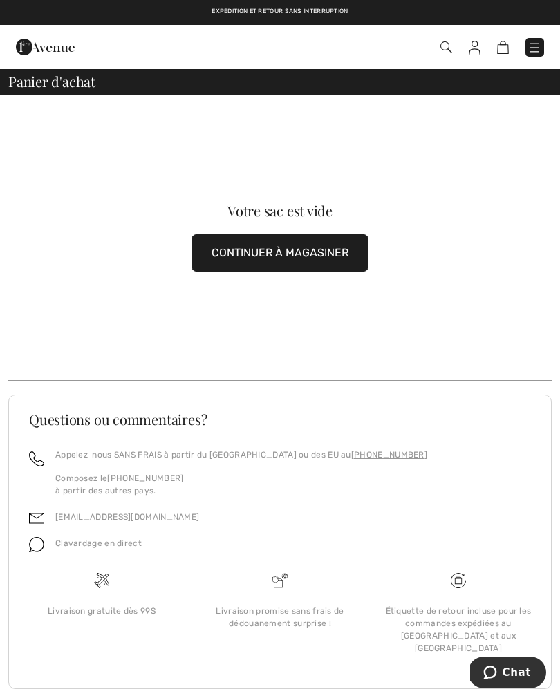
click at [535, 54] on img at bounding box center [534, 48] width 14 height 14
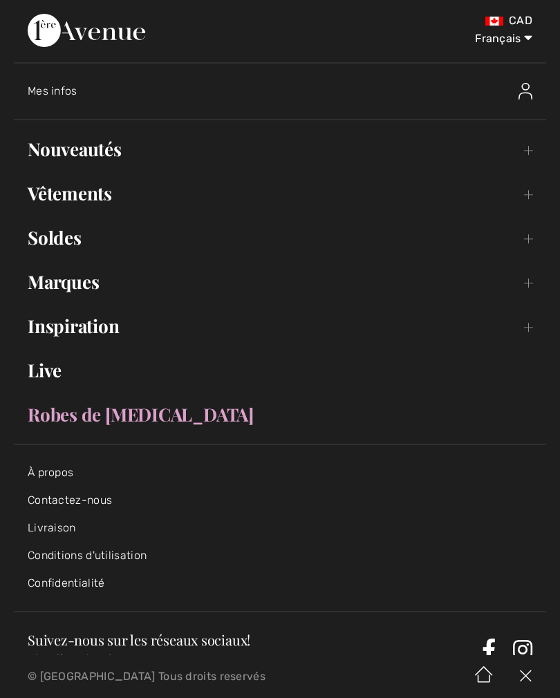
click at [524, 97] on img at bounding box center [525, 91] width 14 height 17
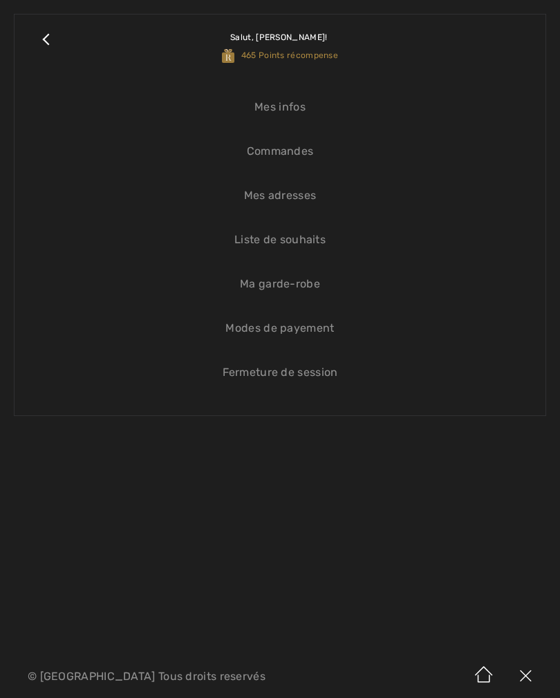
click at [297, 162] on link "Commandes" at bounding box center [279, 151] width 503 height 30
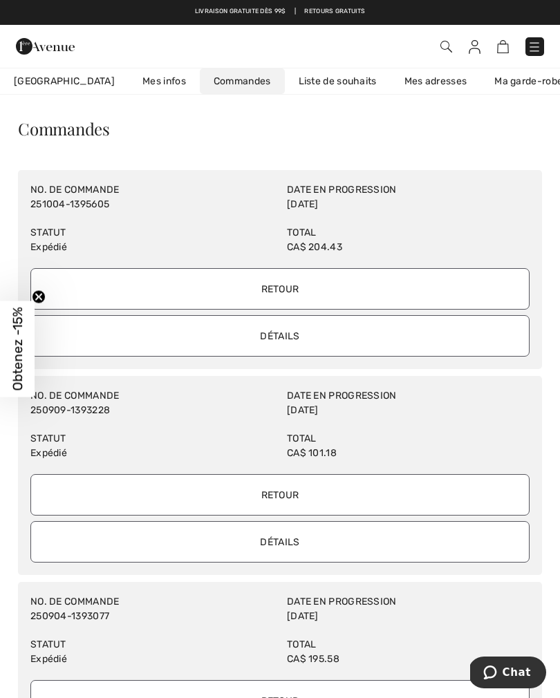
click at [533, 46] on img at bounding box center [534, 47] width 14 height 14
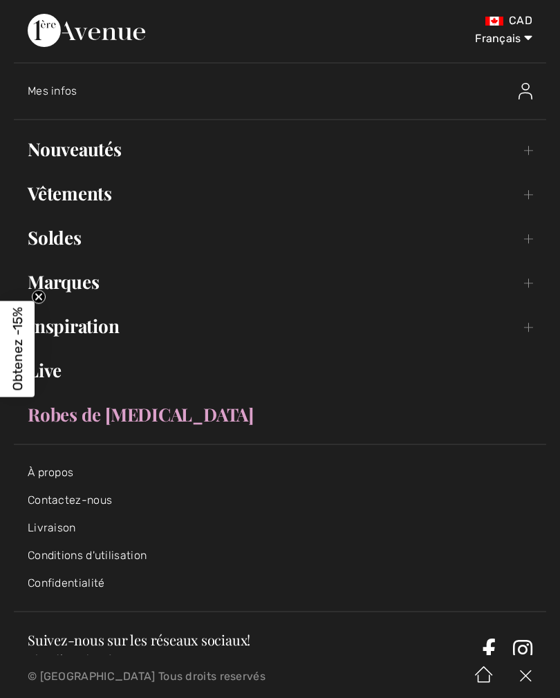
click at [111, 202] on link "Vêtements Toggle submenu" at bounding box center [280, 193] width 532 height 30
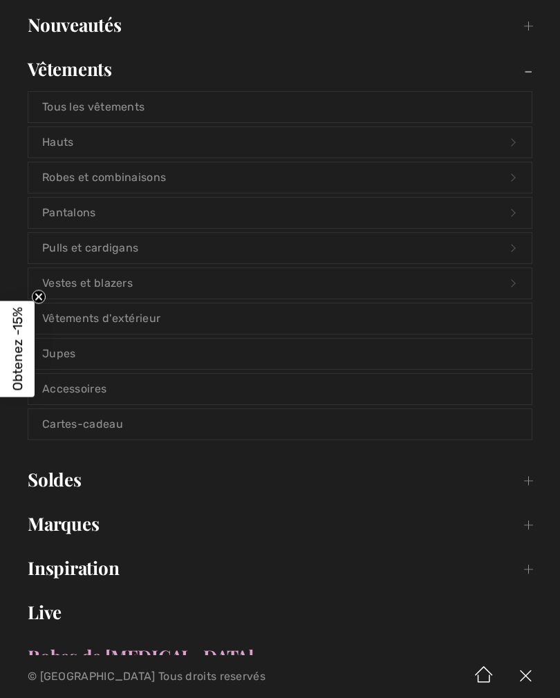
scroll to position [131, 0]
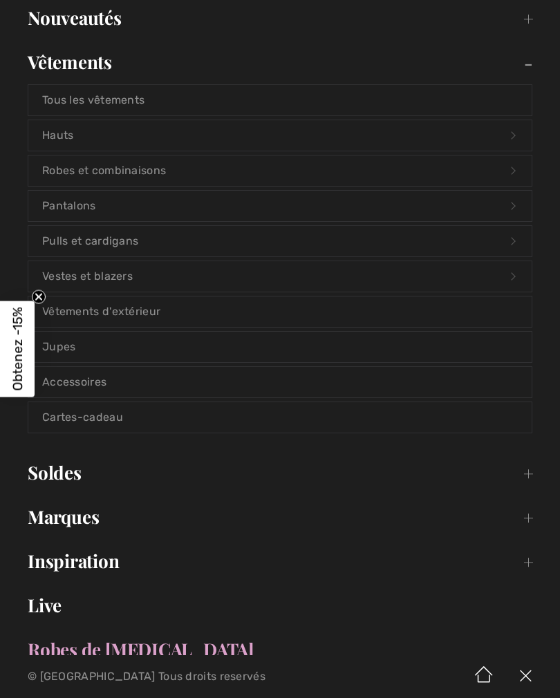
click at [85, 523] on link "Marques Open submenu" at bounding box center [280, 517] width 532 height 30
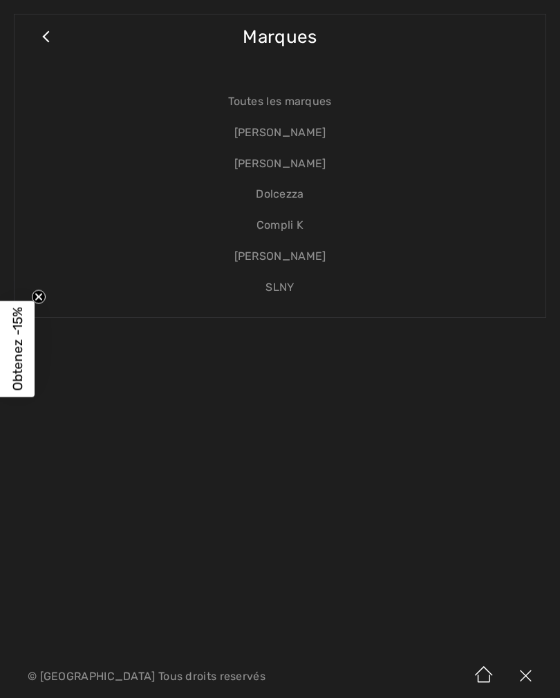
click at [293, 168] on link "[PERSON_NAME]" at bounding box center [279, 164] width 503 height 31
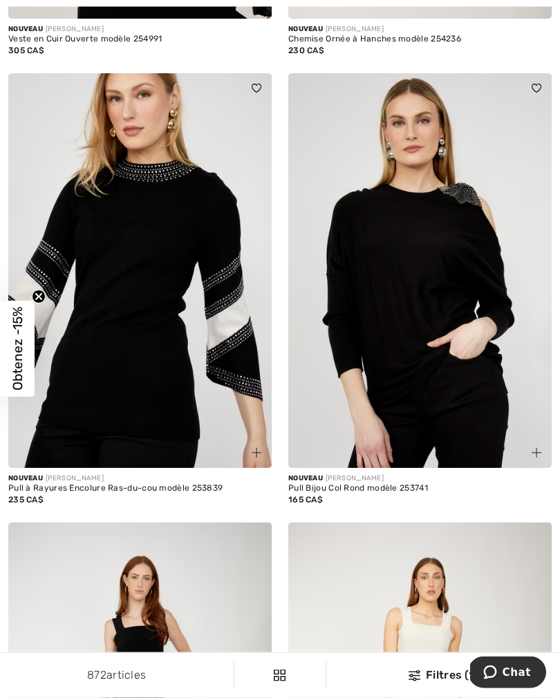
scroll to position [1302, 0]
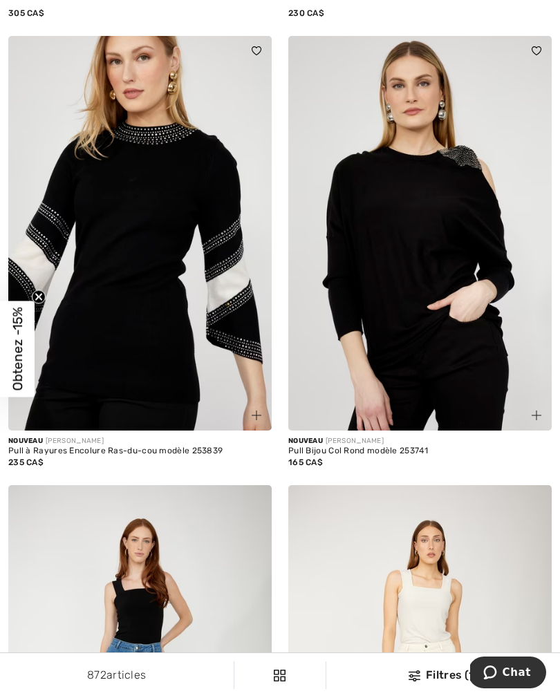
click at [435, 176] on img at bounding box center [419, 233] width 263 height 395
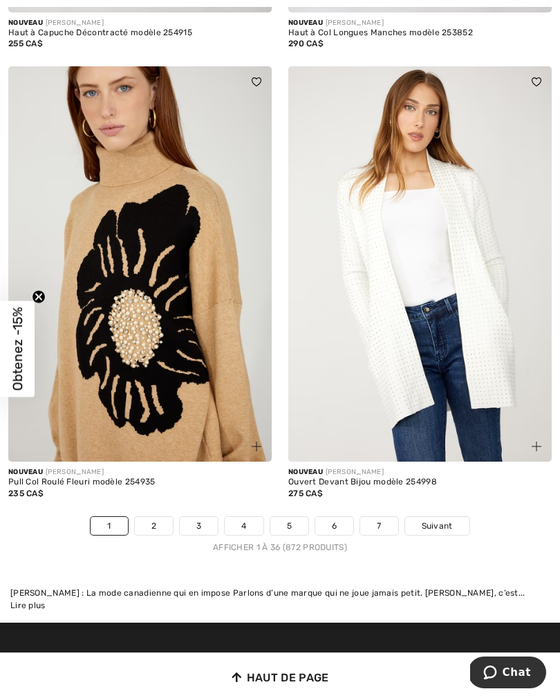
scroll to position [8206, 0]
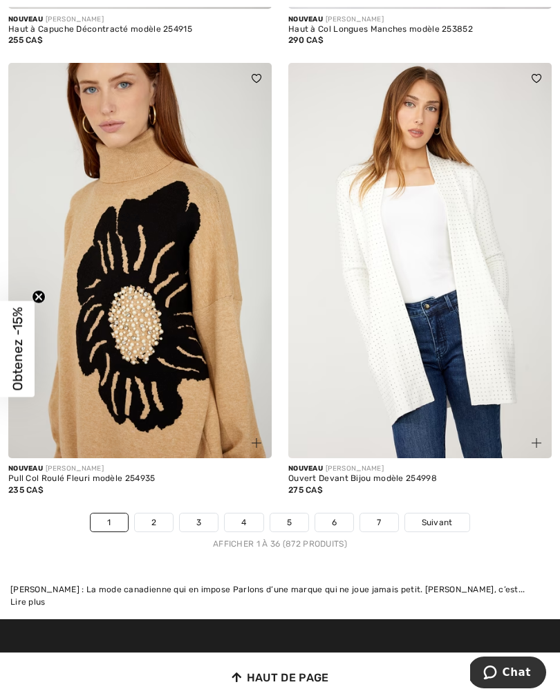
click at [156, 515] on link "2" at bounding box center [154, 523] width 38 height 18
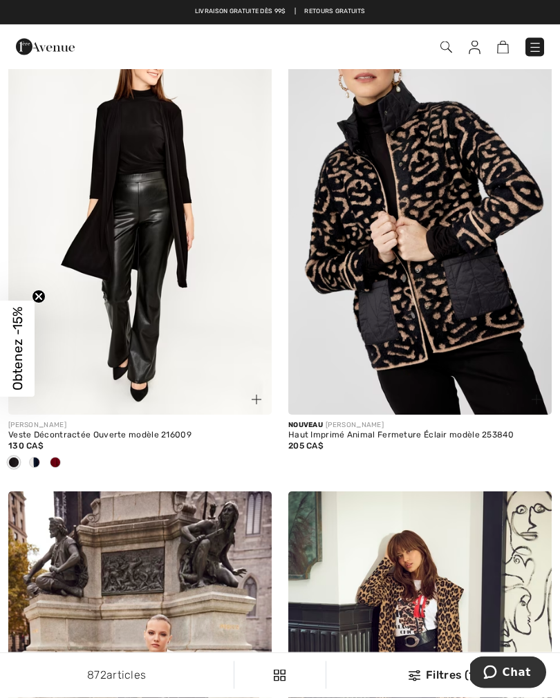
scroll to position [7914, 0]
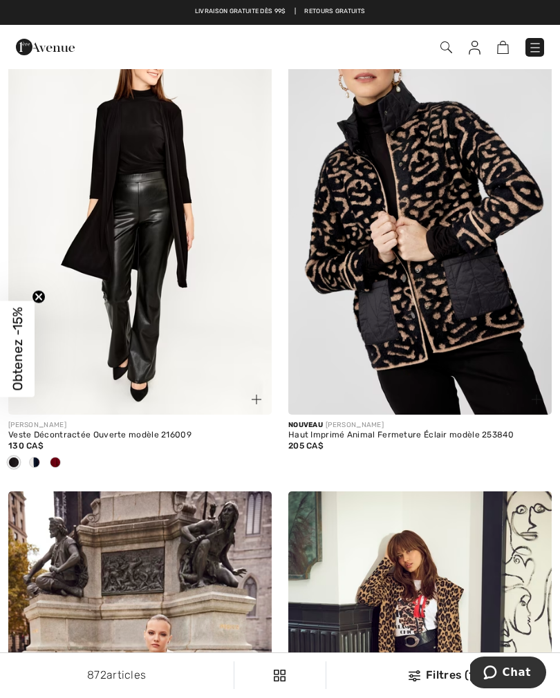
click at [41, 460] on div at bounding box center [34, 463] width 21 height 23
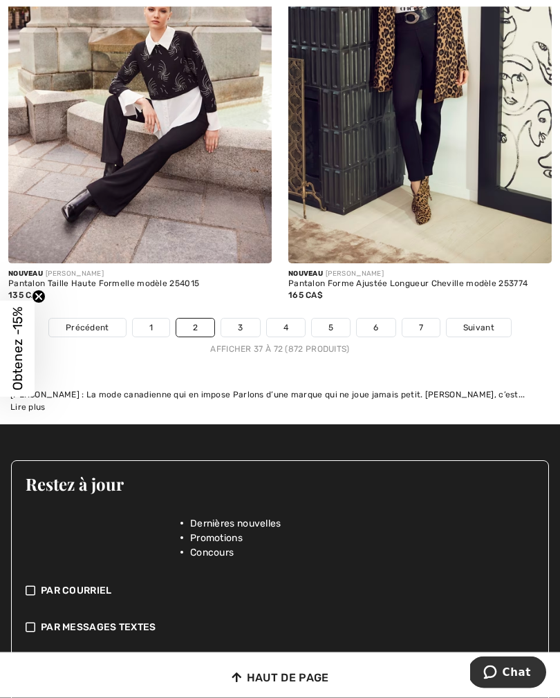
scroll to position [8539, 0]
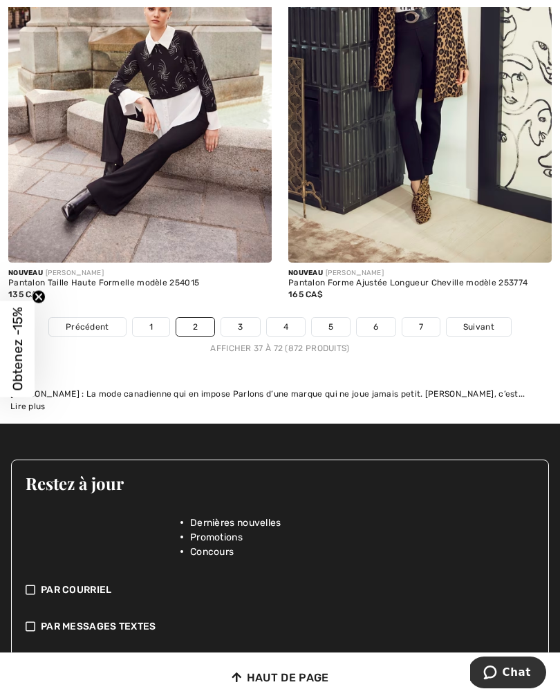
click at [243, 319] on link "3" at bounding box center [240, 327] width 38 height 18
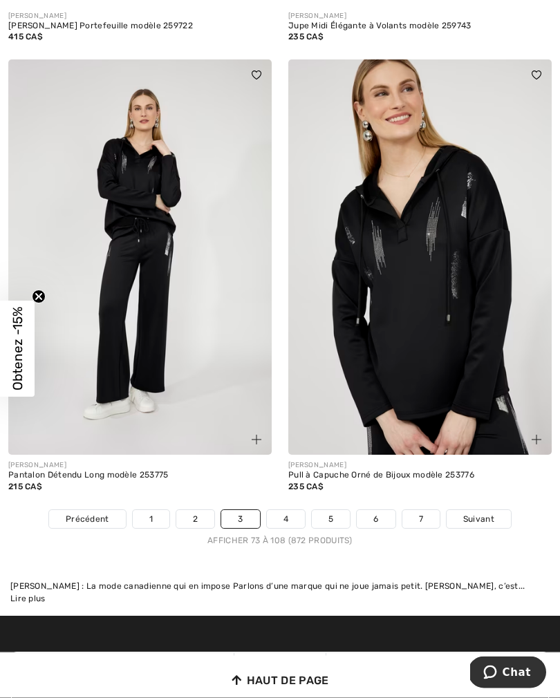
scroll to position [8301, 0]
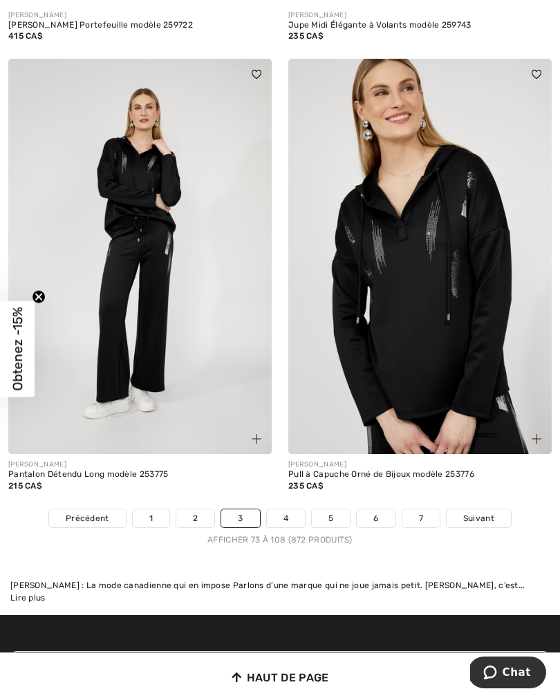
click at [274, 517] on link "4" at bounding box center [286, 519] width 38 height 18
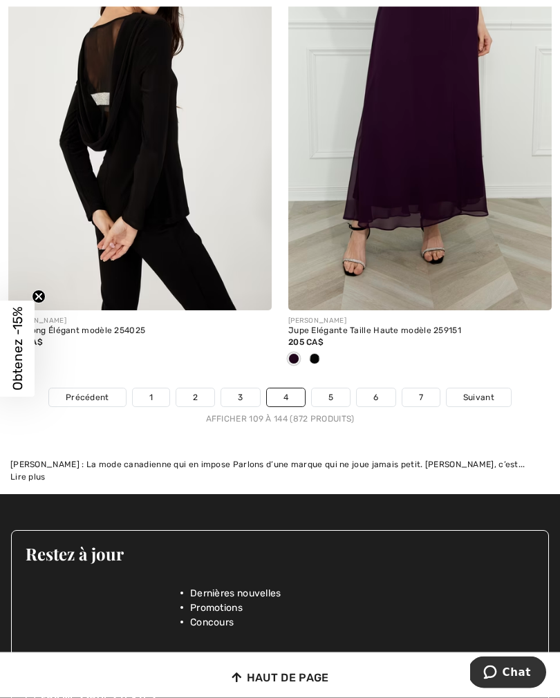
scroll to position [8468, 0]
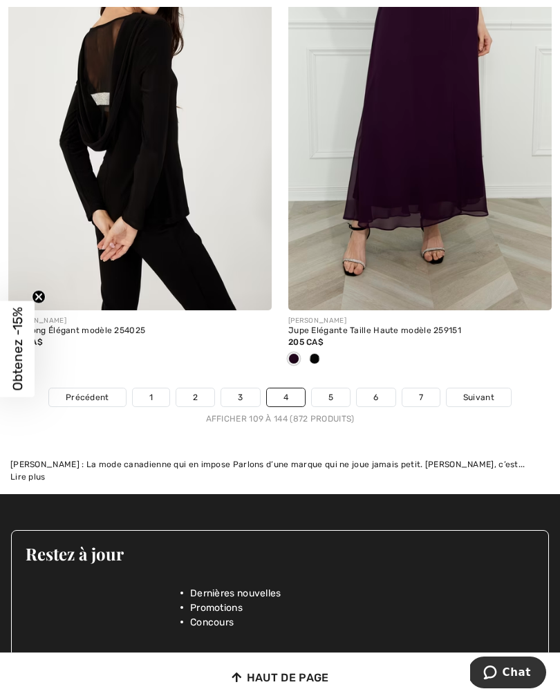
click at [330, 389] on link "5" at bounding box center [331, 398] width 38 height 18
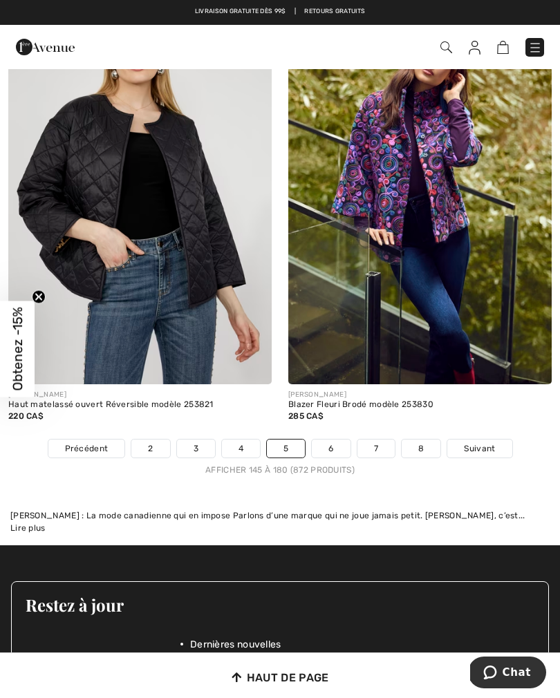
scroll to position [8380, 0]
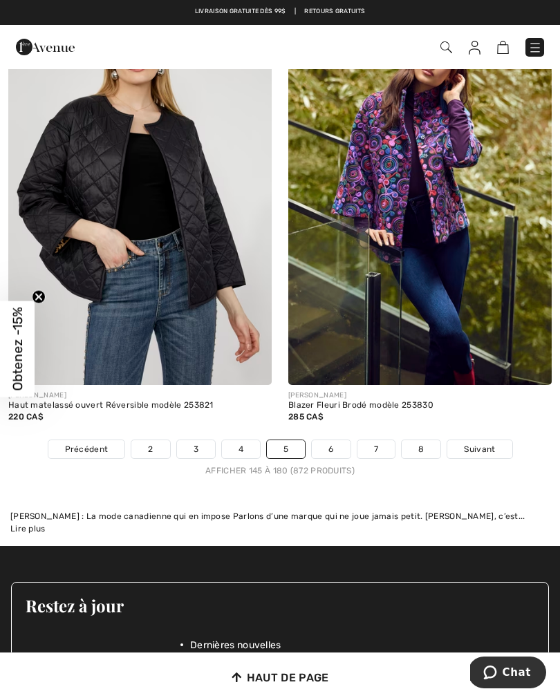
click at [332, 440] on link "6" at bounding box center [331, 449] width 38 height 18
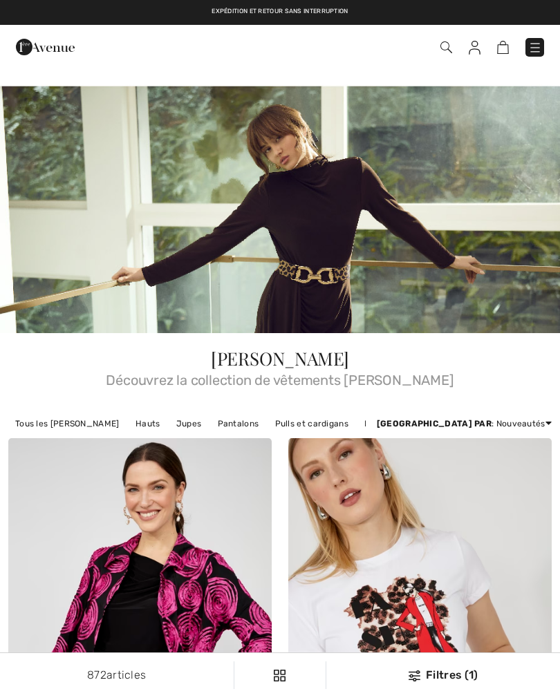
checkbox input "true"
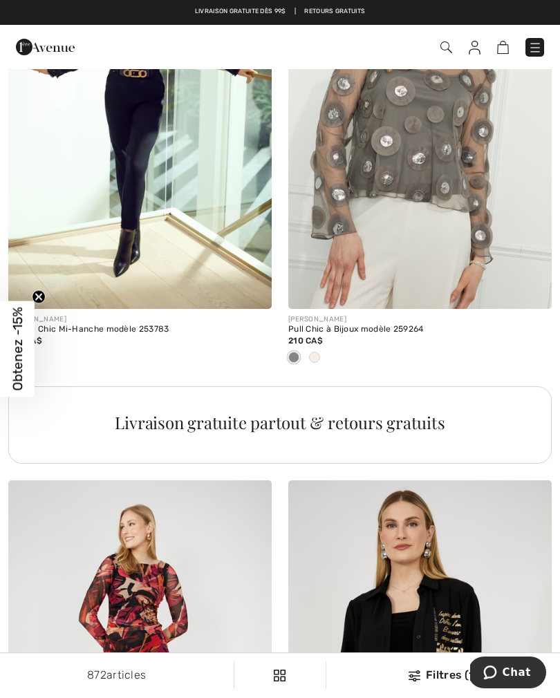
scroll to position [2764, 0]
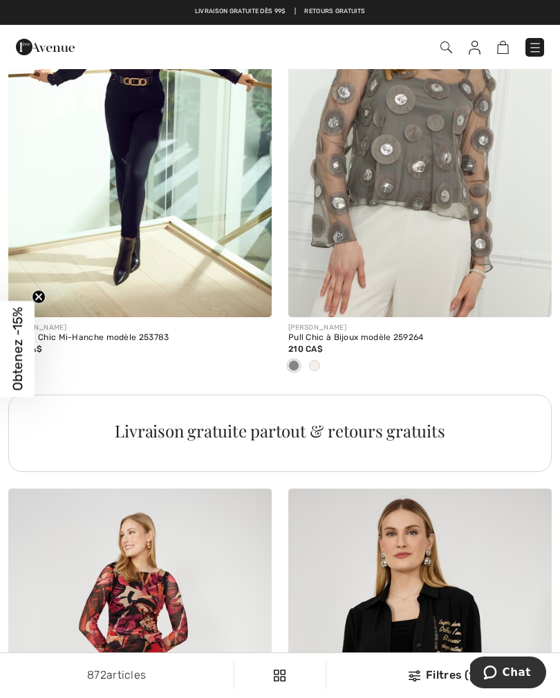
click at [317, 369] on div at bounding box center [314, 366] width 21 height 23
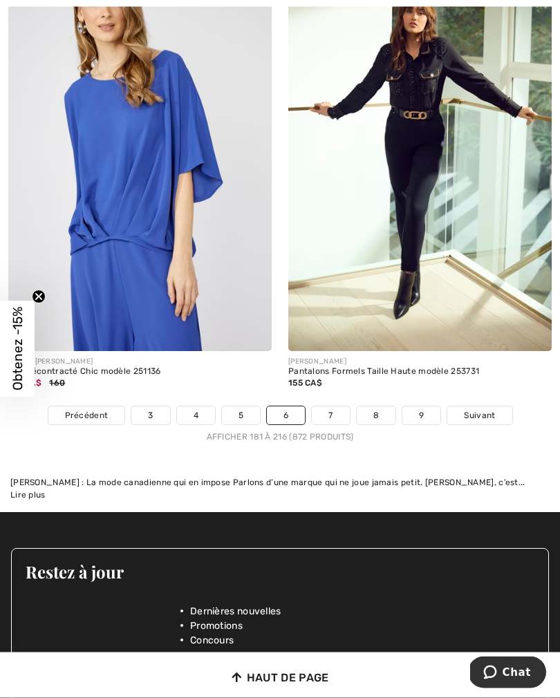
scroll to position [8418, 0]
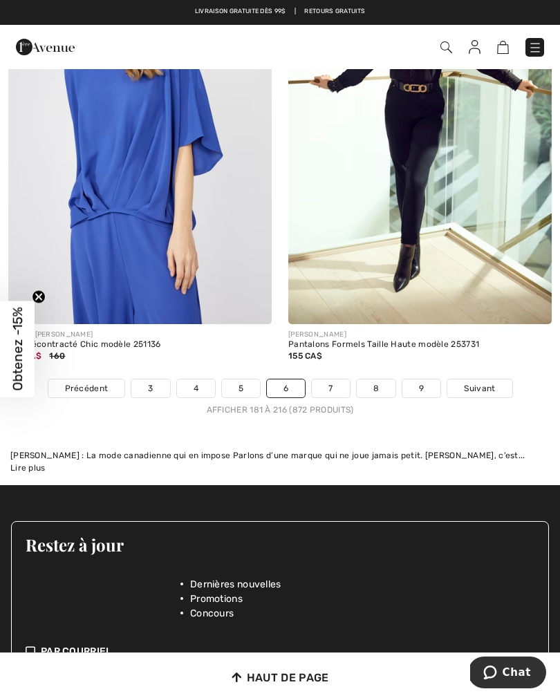
click at [332, 380] on link "7" at bounding box center [330, 389] width 37 height 18
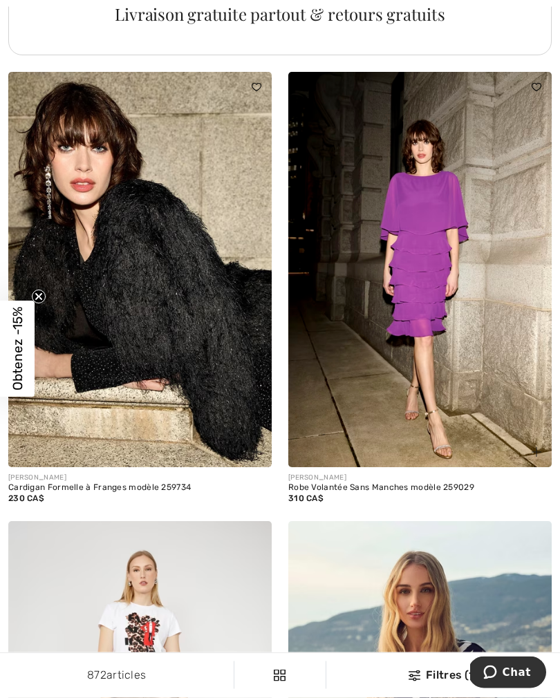
scroll to position [3158, 0]
click at [148, 288] on img at bounding box center [139, 269] width 263 height 395
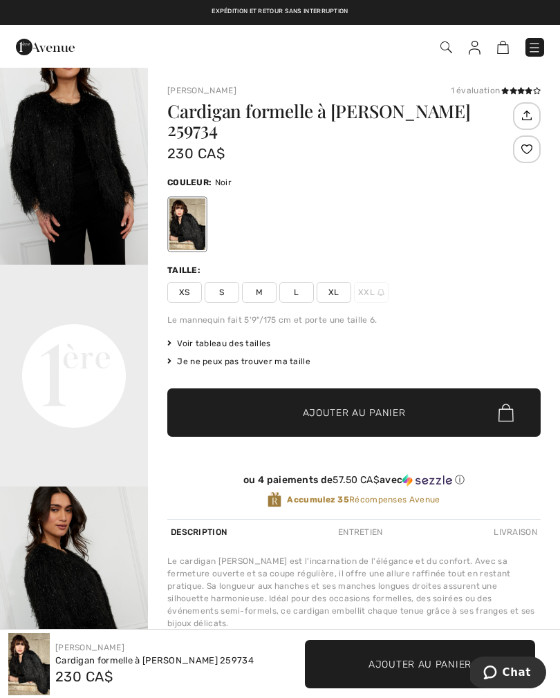
scroll to position [250, 0]
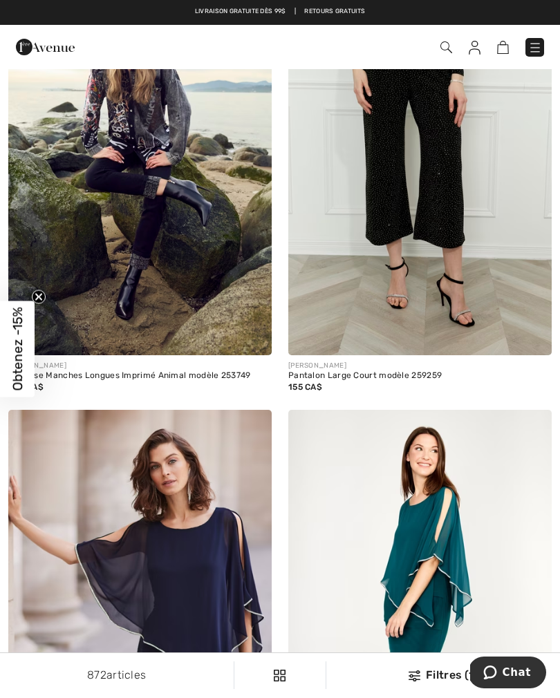
scroll to position [7477, 0]
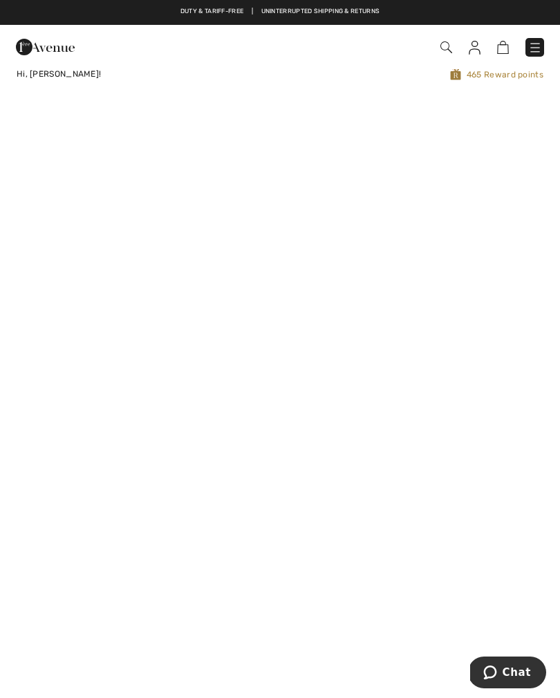
click at [536, 52] on img at bounding box center [535, 48] width 14 height 14
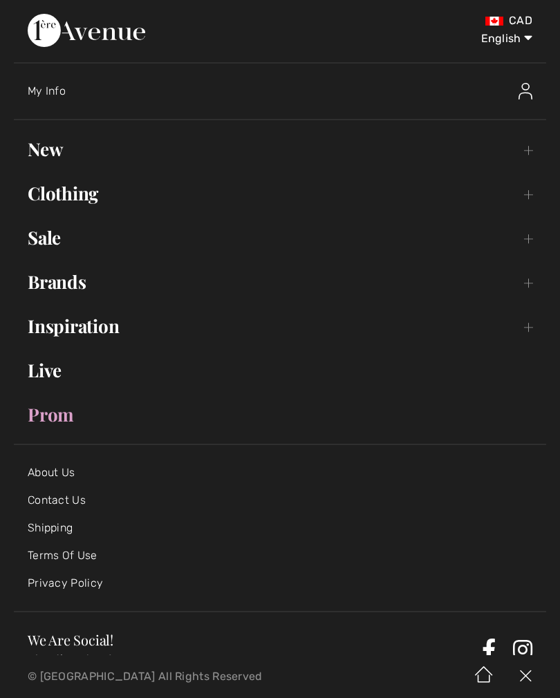
click at [57, 249] on link "Sale Toggle submenu" at bounding box center [280, 238] width 532 height 30
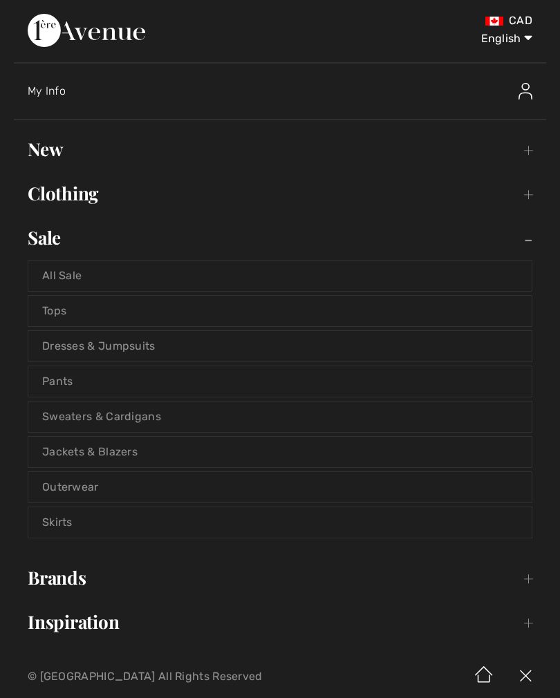
click at [122, 458] on link "Jackets & Blazers" at bounding box center [279, 452] width 503 height 30
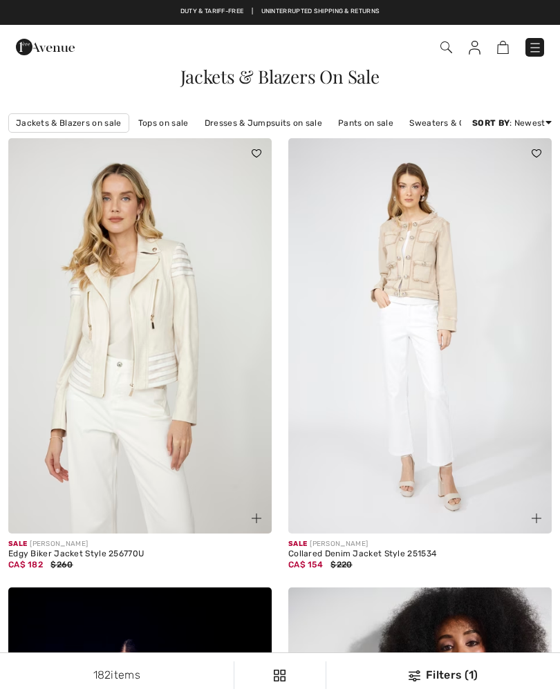
checkbox input "true"
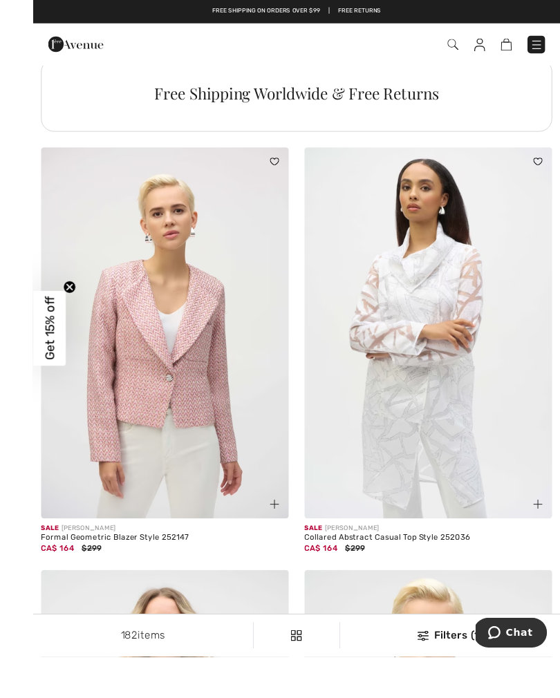
scroll to position [2950, 0]
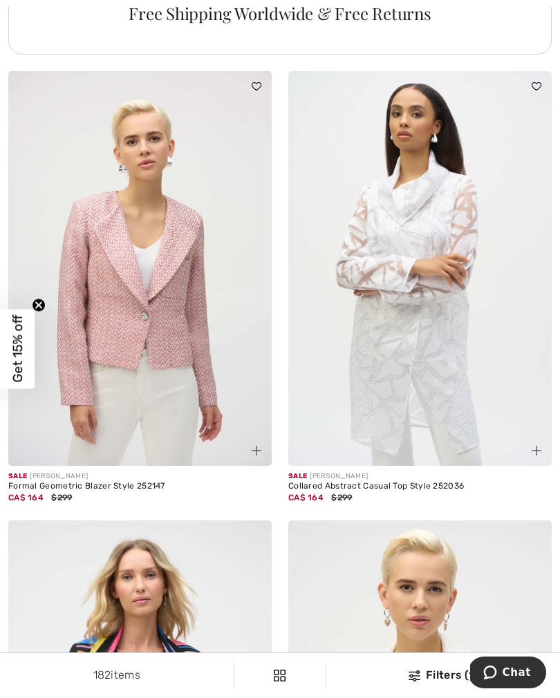
click at [430, 342] on img at bounding box center [419, 268] width 263 height 395
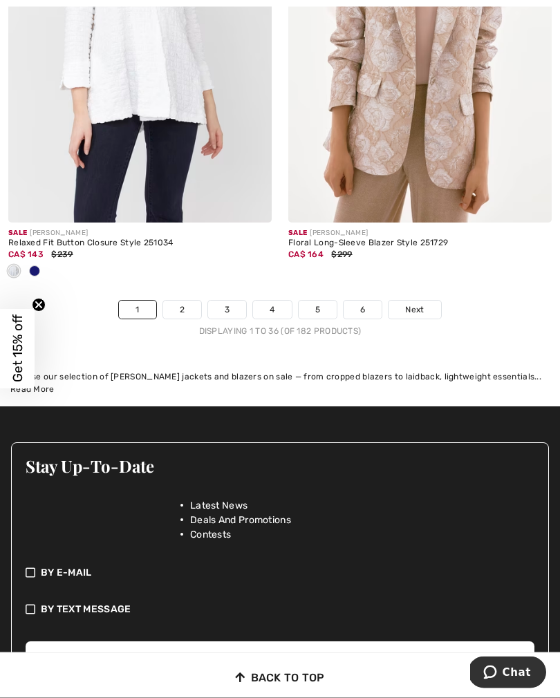
scroll to position [8392, 0]
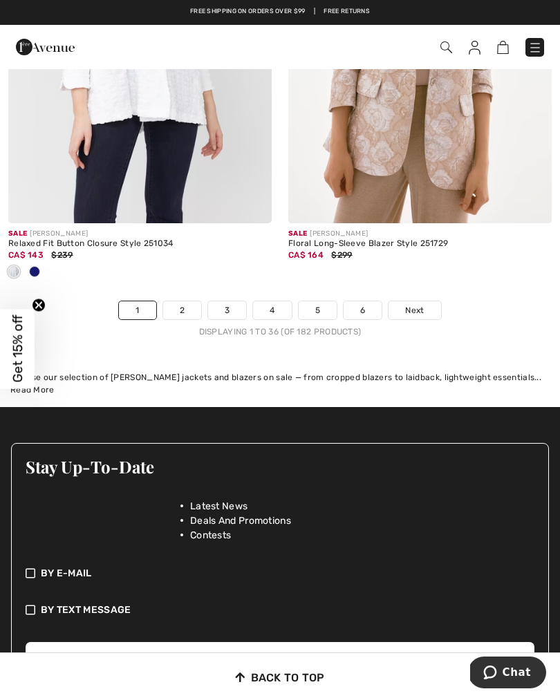
click at [41, 262] on div at bounding box center [34, 272] width 21 height 23
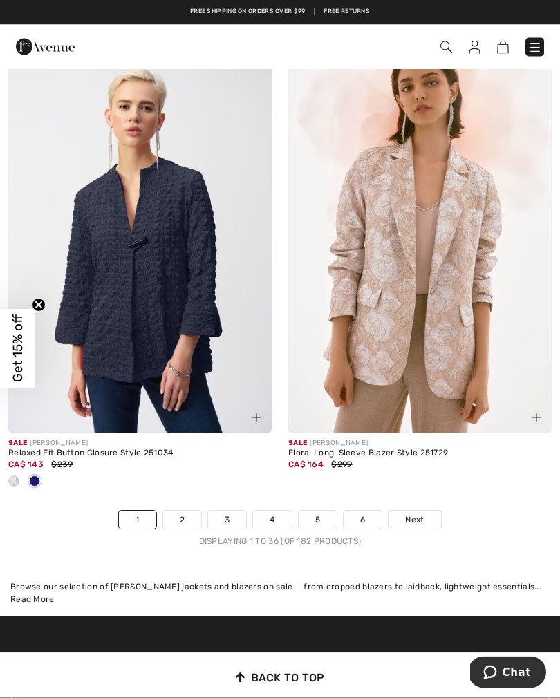
scroll to position [8182, 0]
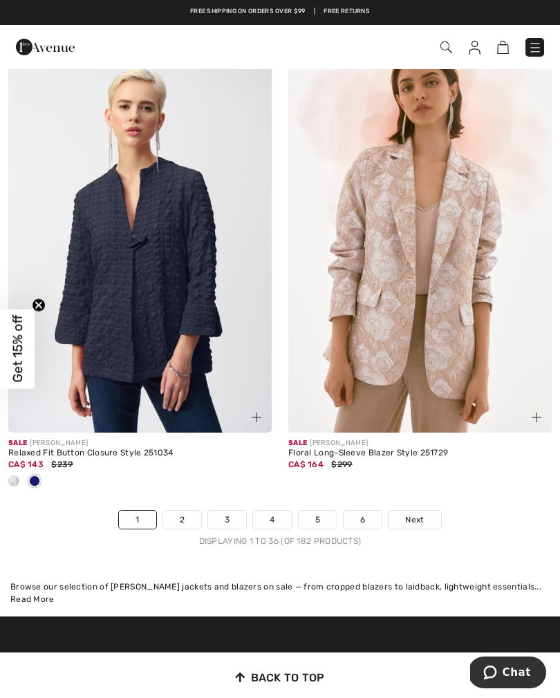
click at [191, 511] on link "2" at bounding box center [182, 520] width 38 height 18
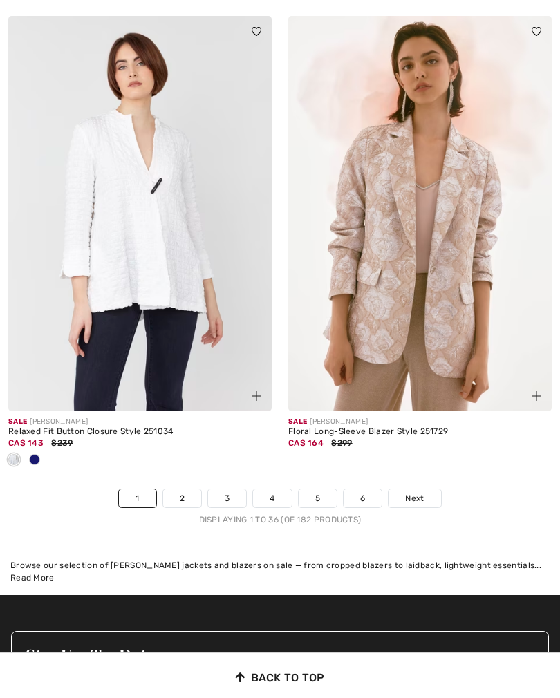
scroll to position [8204, 0]
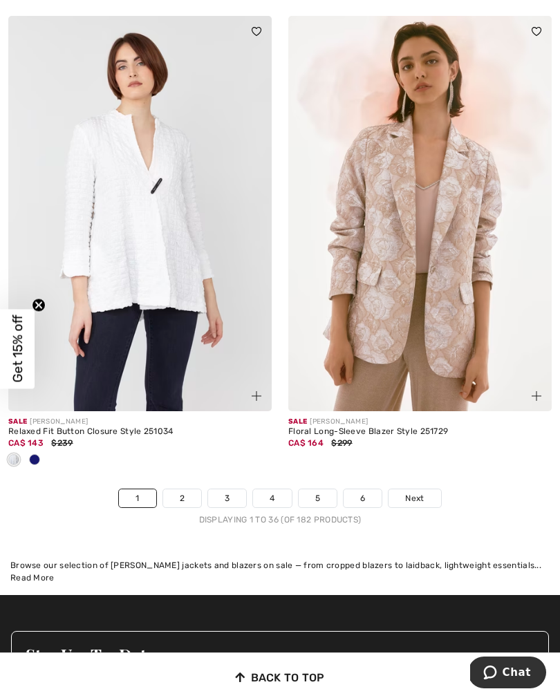
click at [39, 459] on div at bounding box center [34, 460] width 21 height 23
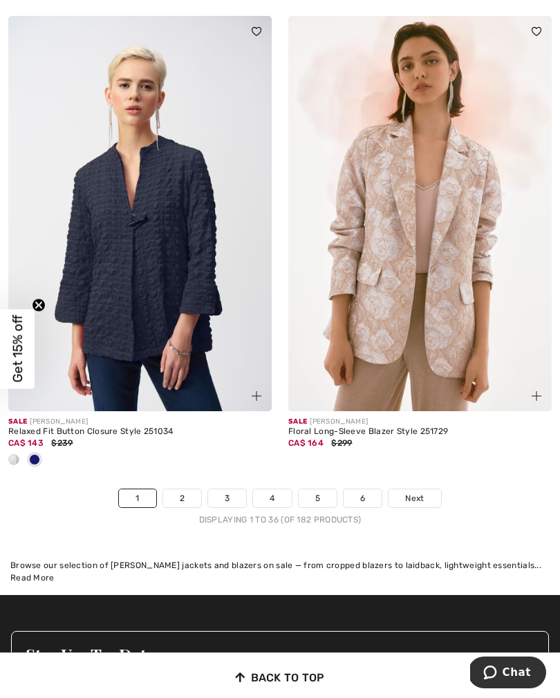
click at [166, 314] on img at bounding box center [139, 213] width 263 height 395
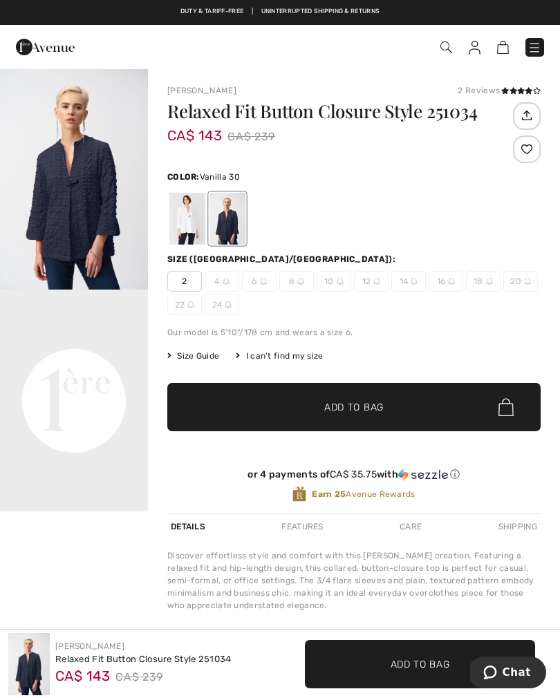
click at [186, 227] on div at bounding box center [187, 219] width 36 height 52
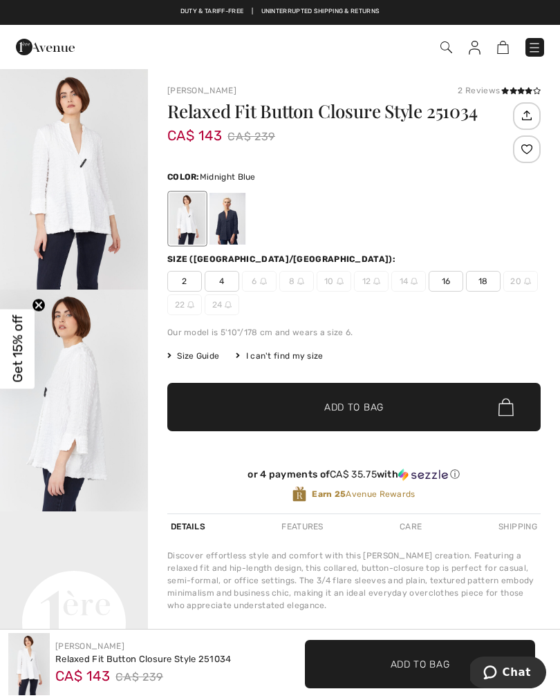
click at [225, 222] on div at bounding box center [227, 219] width 36 height 52
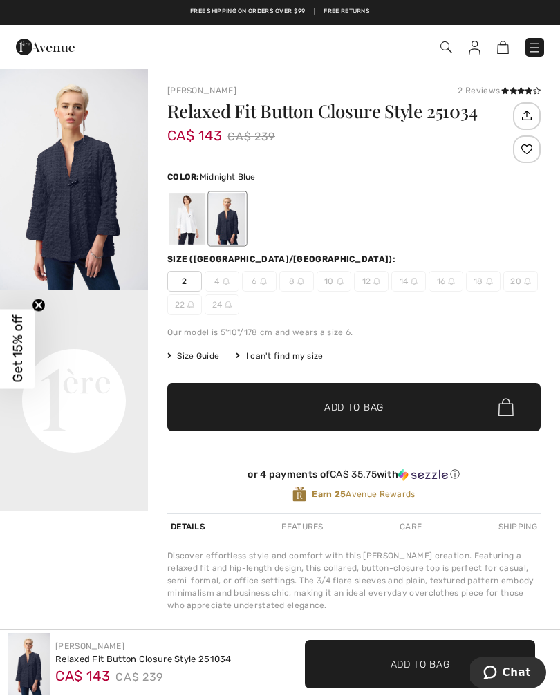
click at [185, 283] on span "2" at bounding box center [184, 281] width 35 height 21
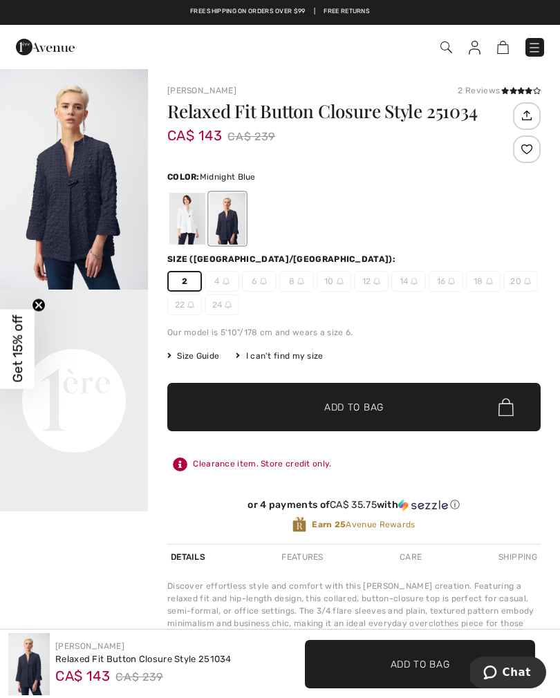
click at [317, 407] on span "✔ Added to Bag" at bounding box center [333, 407] width 84 height 15
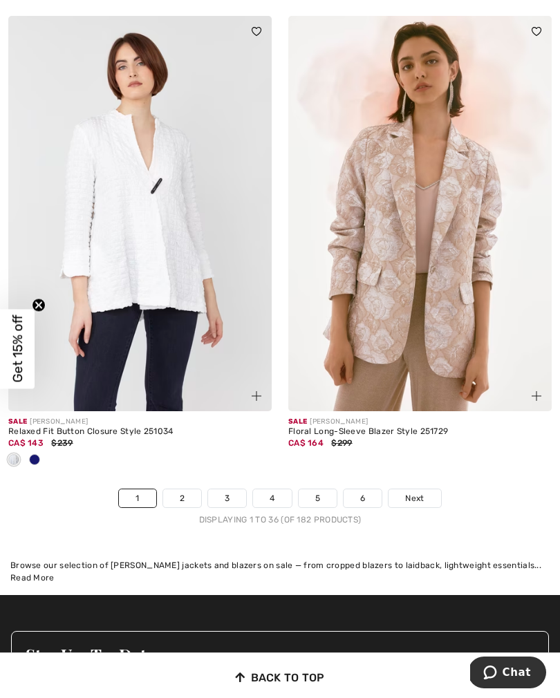
click at [184, 495] on link "2" at bounding box center [182, 498] width 38 height 18
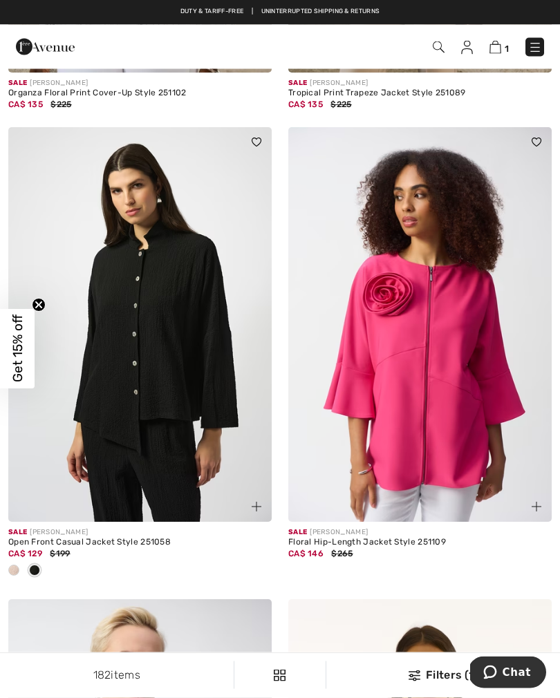
scroll to position [932, 0]
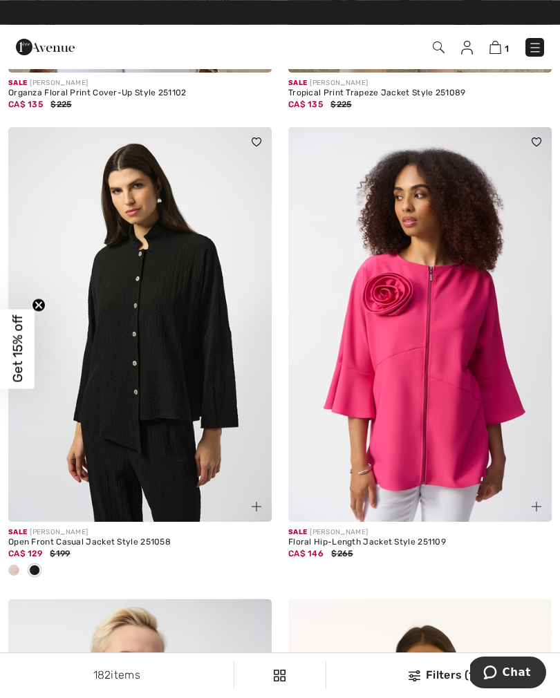
click at [21, 571] on div at bounding box center [13, 571] width 21 height 23
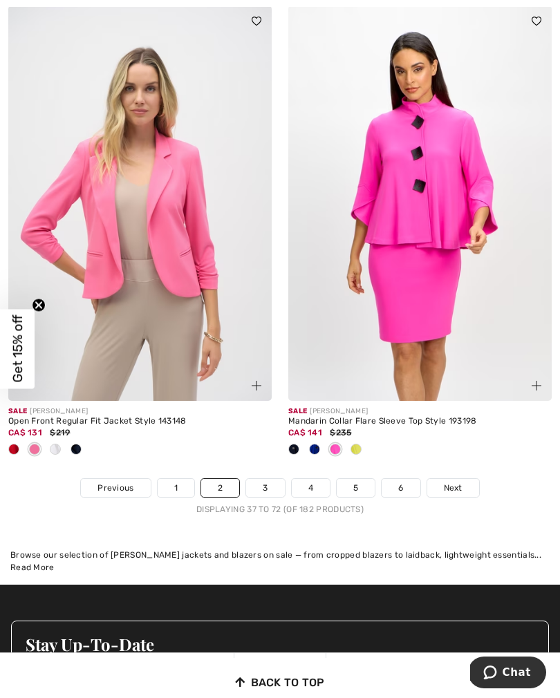
scroll to position [8148, 0]
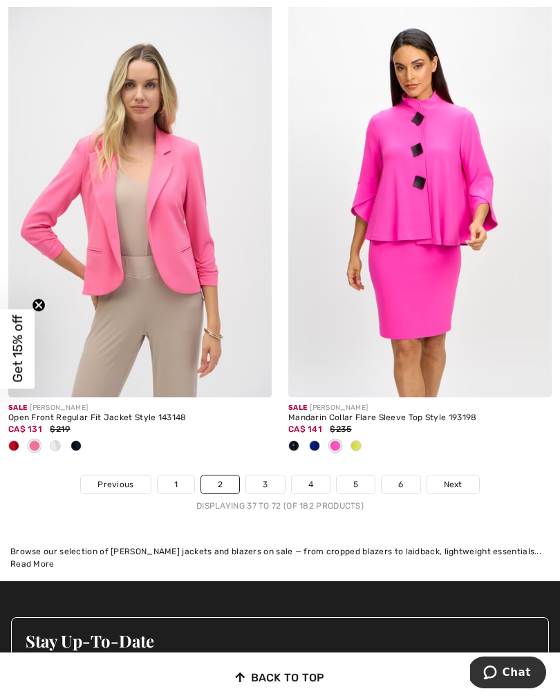
click at [272, 476] on link "3" at bounding box center [265, 485] width 38 height 18
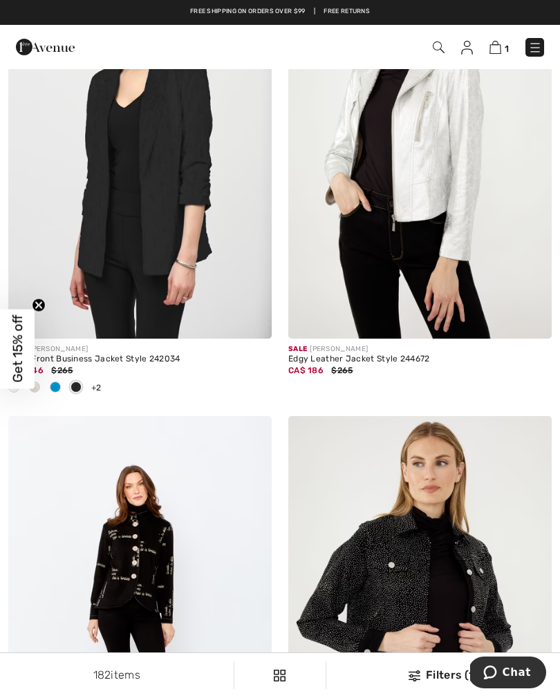
scroll to position [3388, 0]
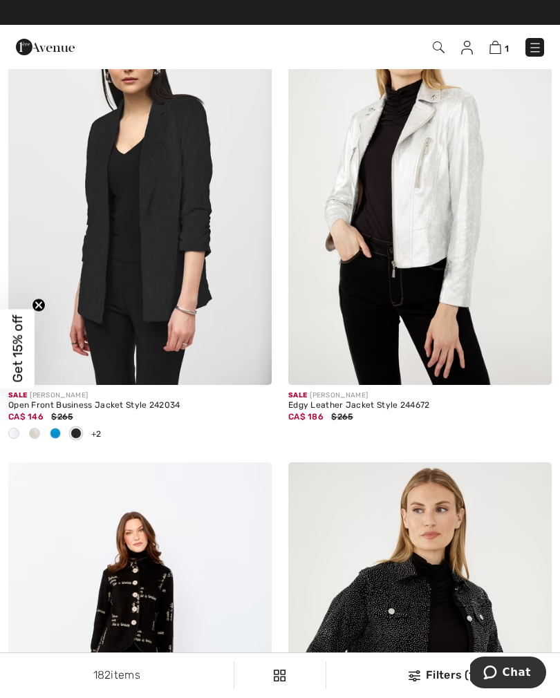
click at [58, 437] on div at bounding box center [55, 434] width 21 height 23
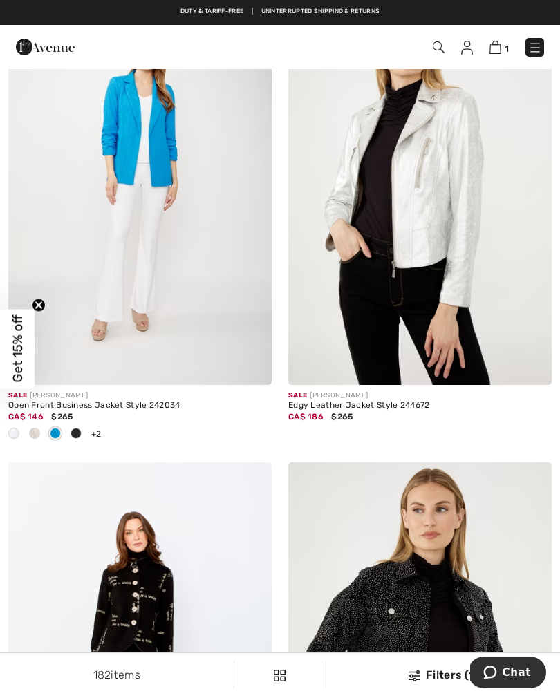
click at [37, 434] on span at bounding box center [34, 433] width 11 height 11
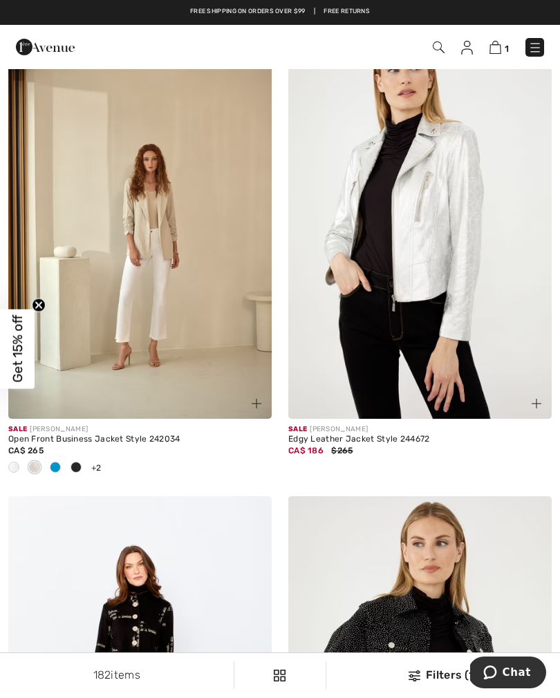
scroll to position [3345, 0]
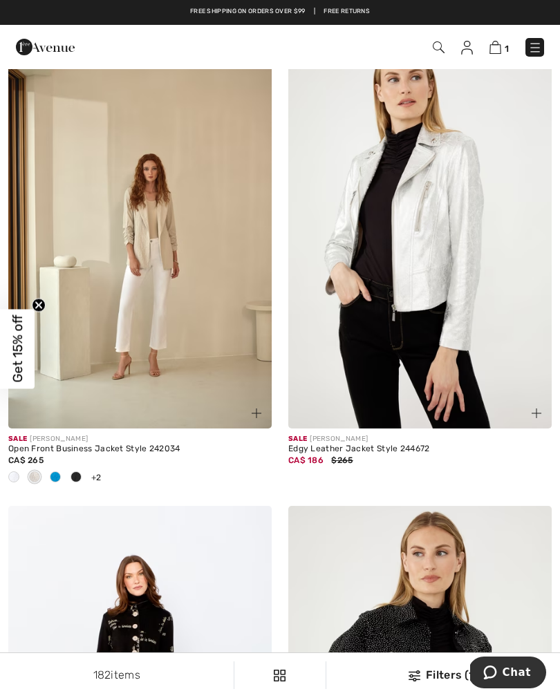
click at [23, 474] on div at bounding box center [13, 478] width 21 height 23
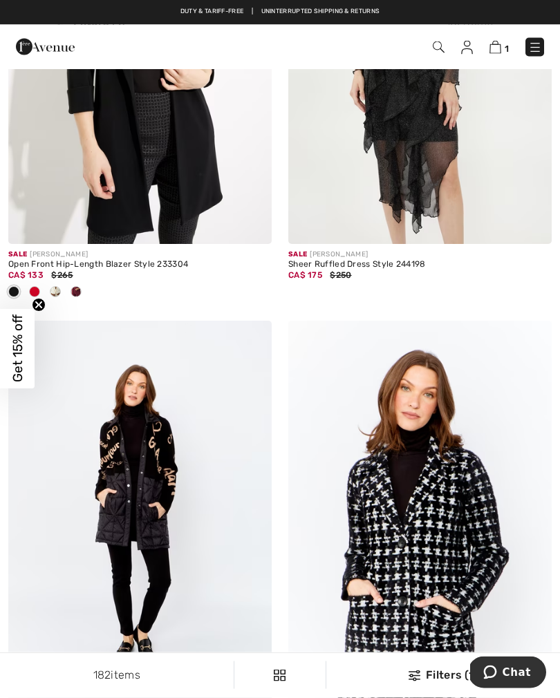
scroll to position [4901, 0]
click at [41, 295] on div at bounding box center [34, 292] width 21 height 23
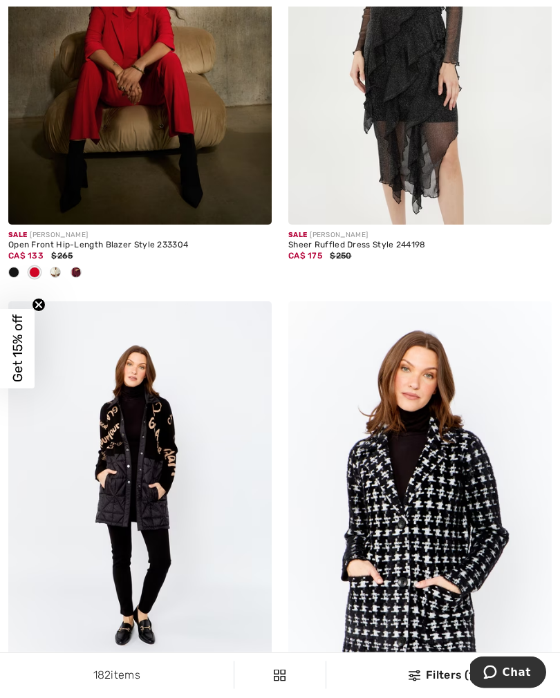
scroll to position [4920, 0]
click at [59, 274] on div at bounding box center [55, 273] width 21 height 23
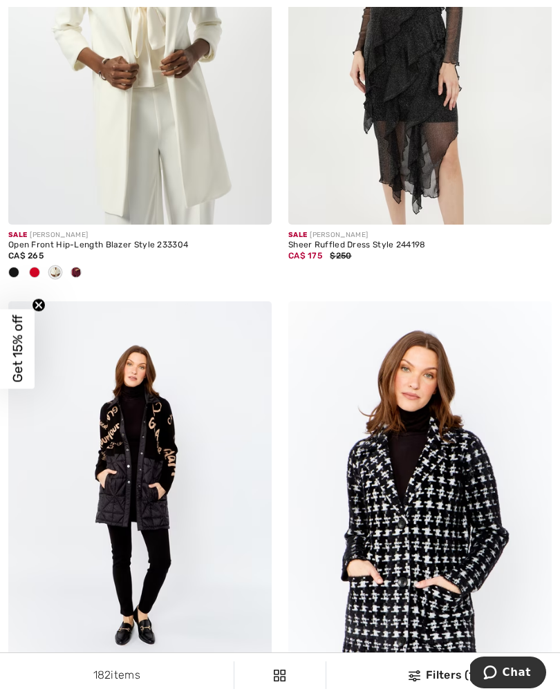
click at [88, 270] on div at bounding box center [139, 273] width 263 height 23
click at [78, 272] on div at bounding box center [76, 273] width 21 height 23
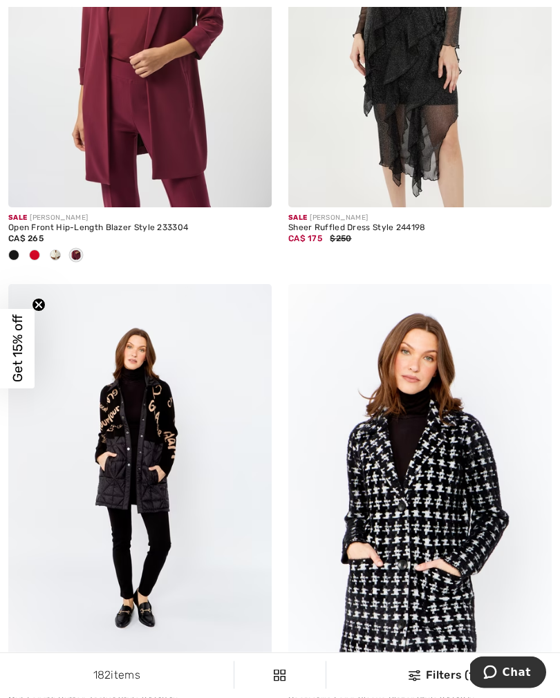
scroll to position [4937, 0]
click at [19, 256] on div at bounding box center [13, 256] width 21 height 23
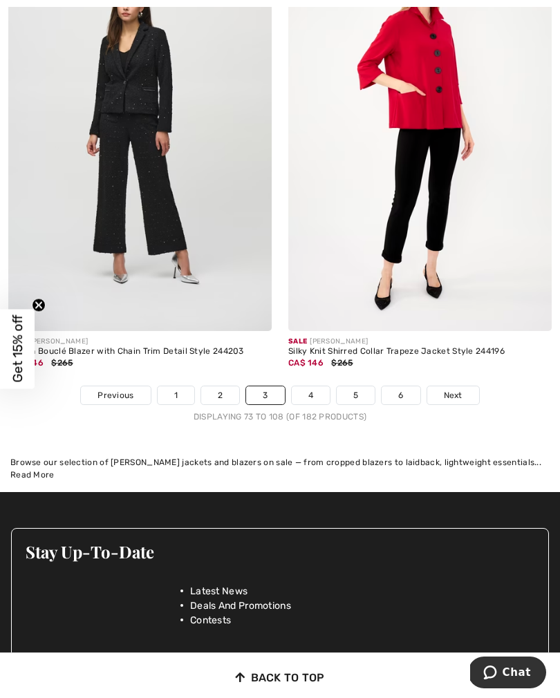
scroll to position [8109, 0]
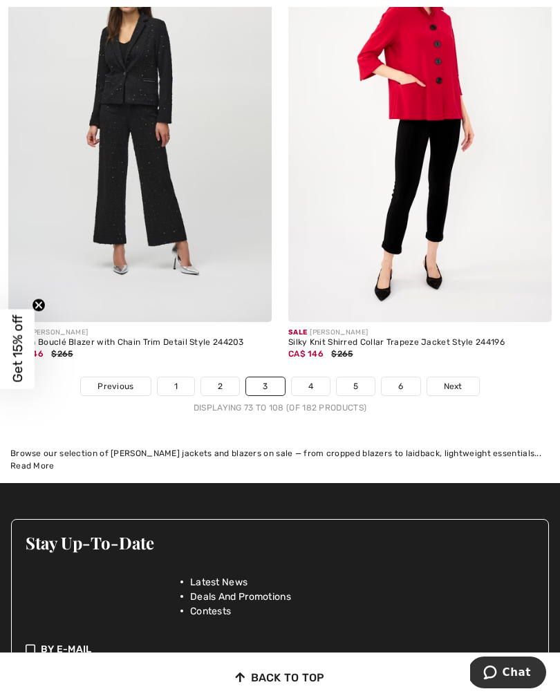
click at [310, 384] on link "4" at bounding box center [311, 386] width 38 height 18
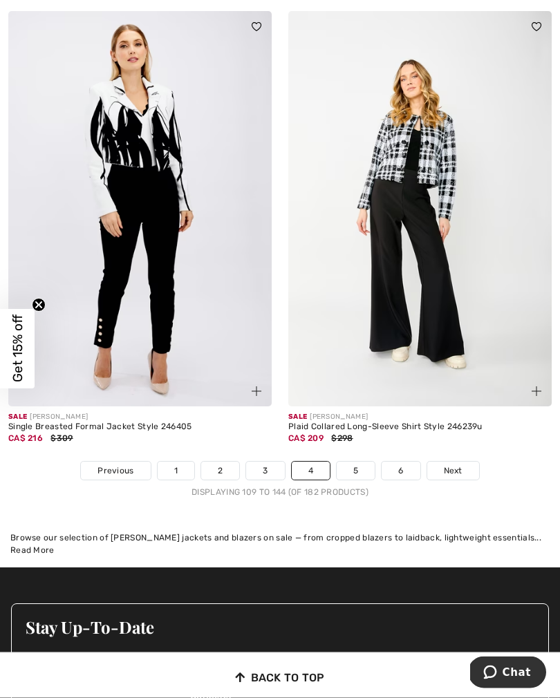
scroll to position [8070, 0]
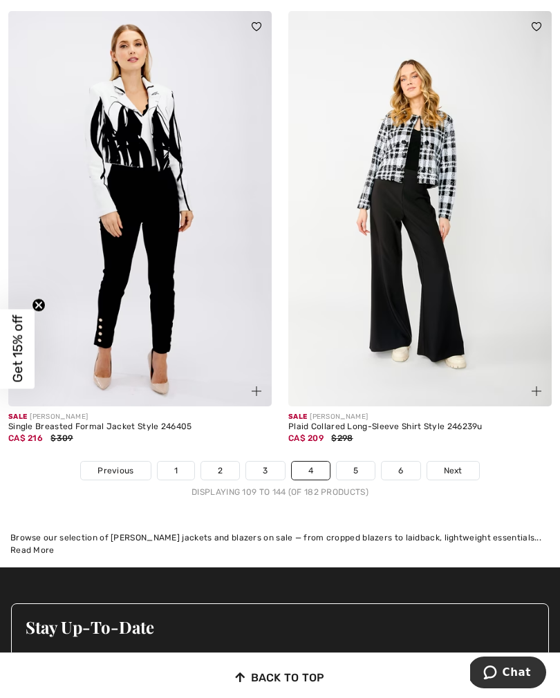
click at [360, 462] on link "5" at bounding box center [356, 471] width 38 height 18
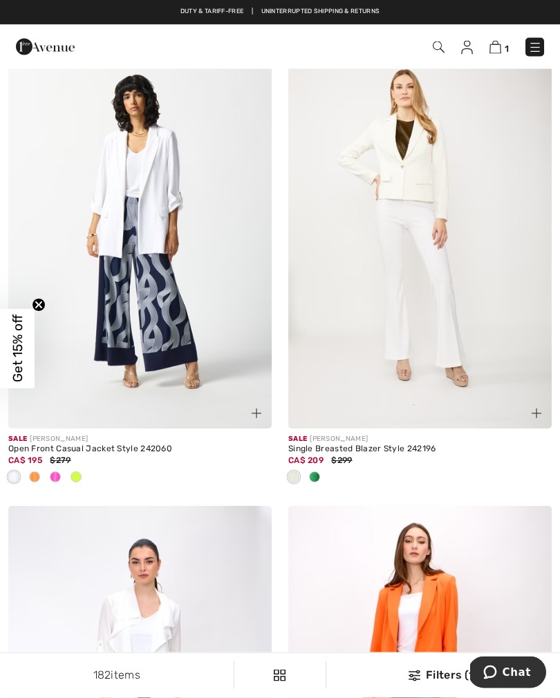
scroll to position [553, 0]
click at [84, 475] on div at bounding box center [76, 478] width 21 height 23
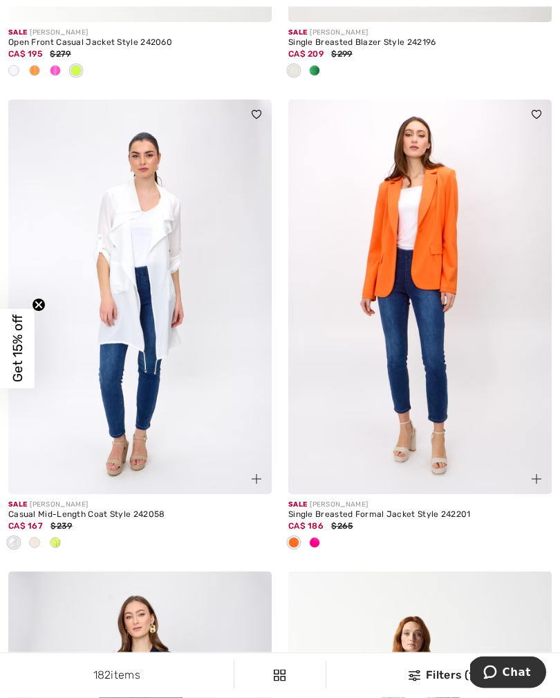
scroll to position [963, 0]
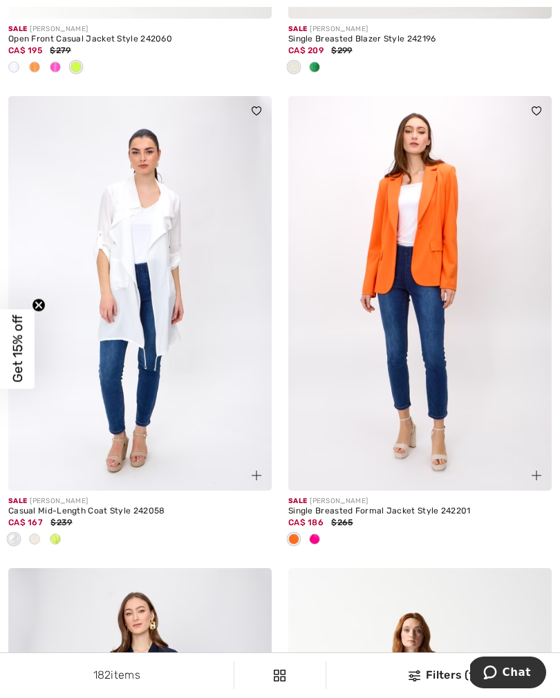
click at [320, 543] on div at bounding box center [314, 540] width 21 height 23
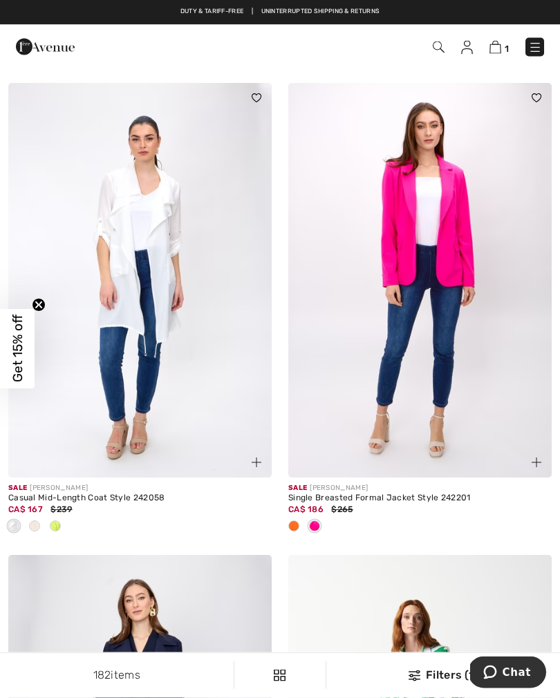
scroll to position [974, 0]
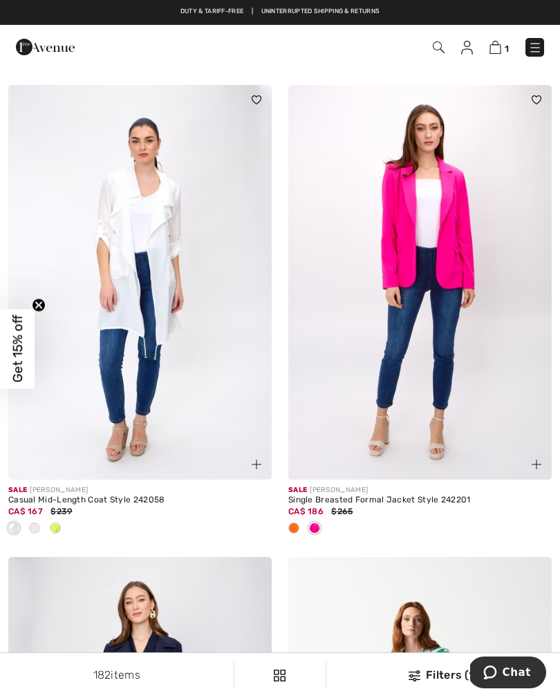
click at [37, 527] on span at bounding box center [34, 528] width 11 height 11
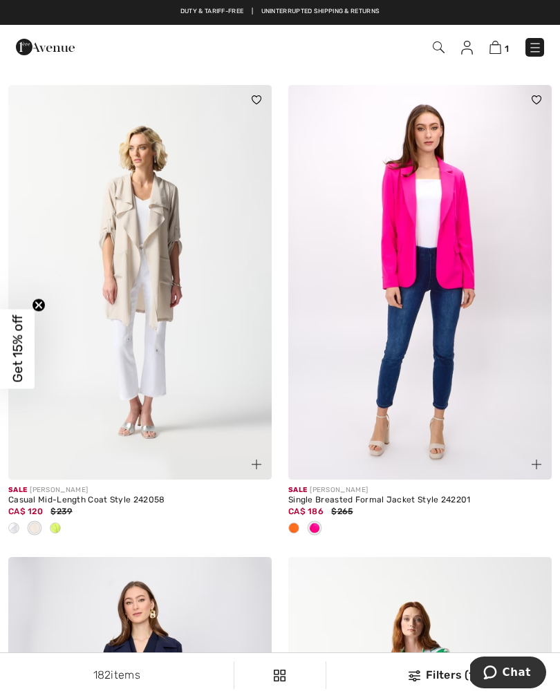
click at [151, 315] on img at bounding box center [139, 282] width 263 height 395
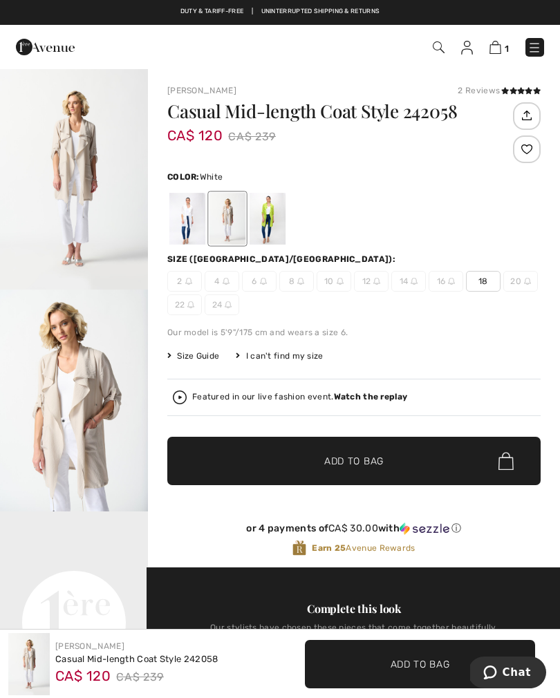
click at [180, 226] on div at bounding box center [187, 219] width 36 height 52
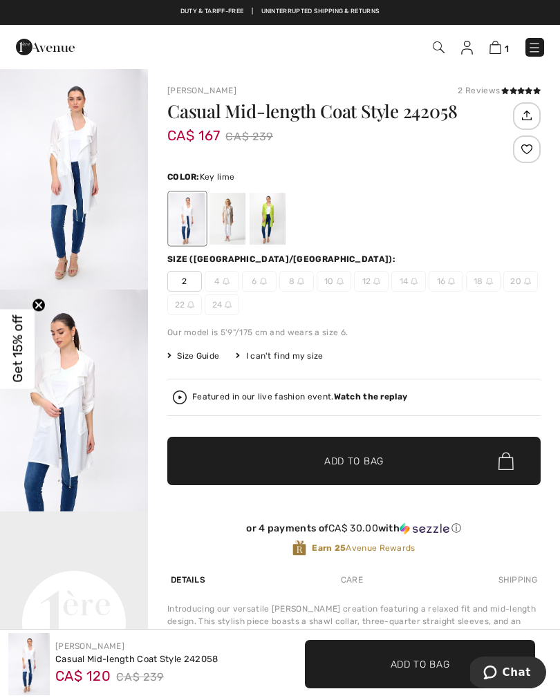
click at [273, 215] on div at bounding box center [268, 219] width 36 height 52
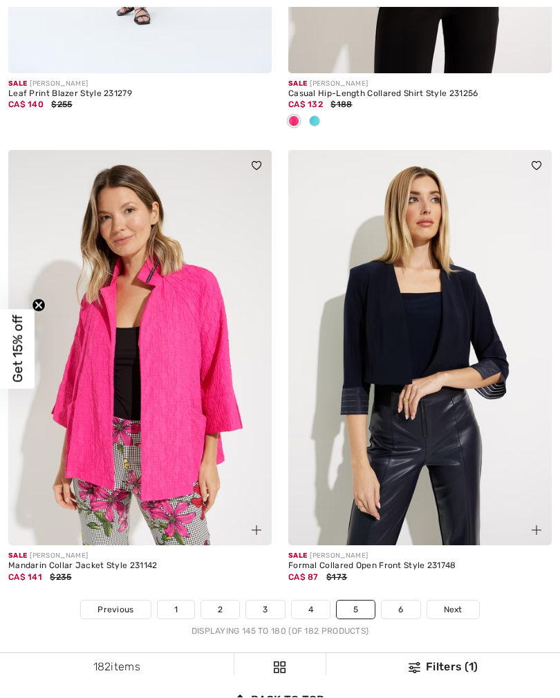
scroll to position [7980, 0]
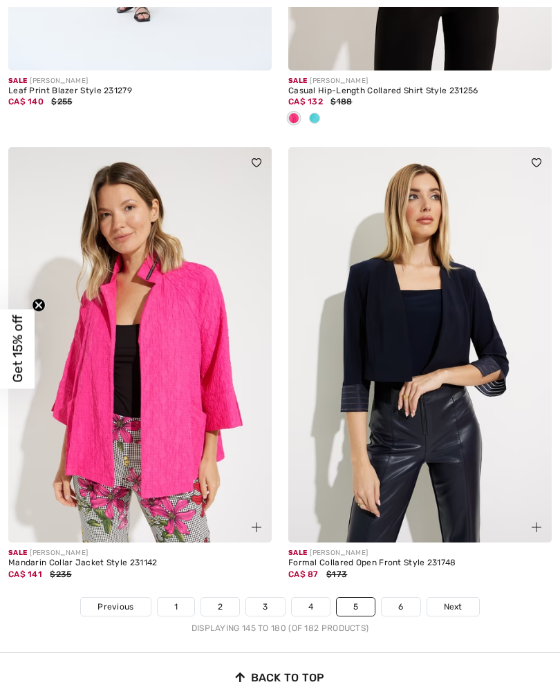
click at [395, 598] on link "6" at bounding box center [401, 607] width 38 height 18
